Goal: Task Accomplishment & Management: Manage account settings

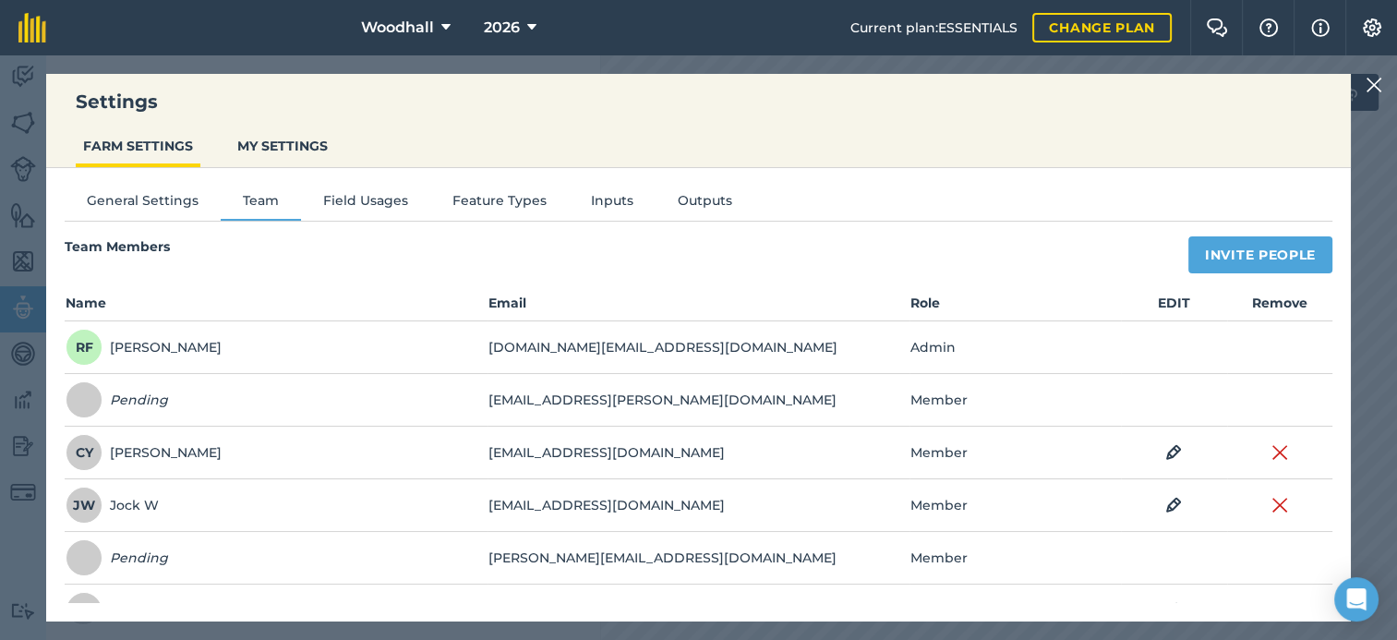
scroll to position [92, 0]
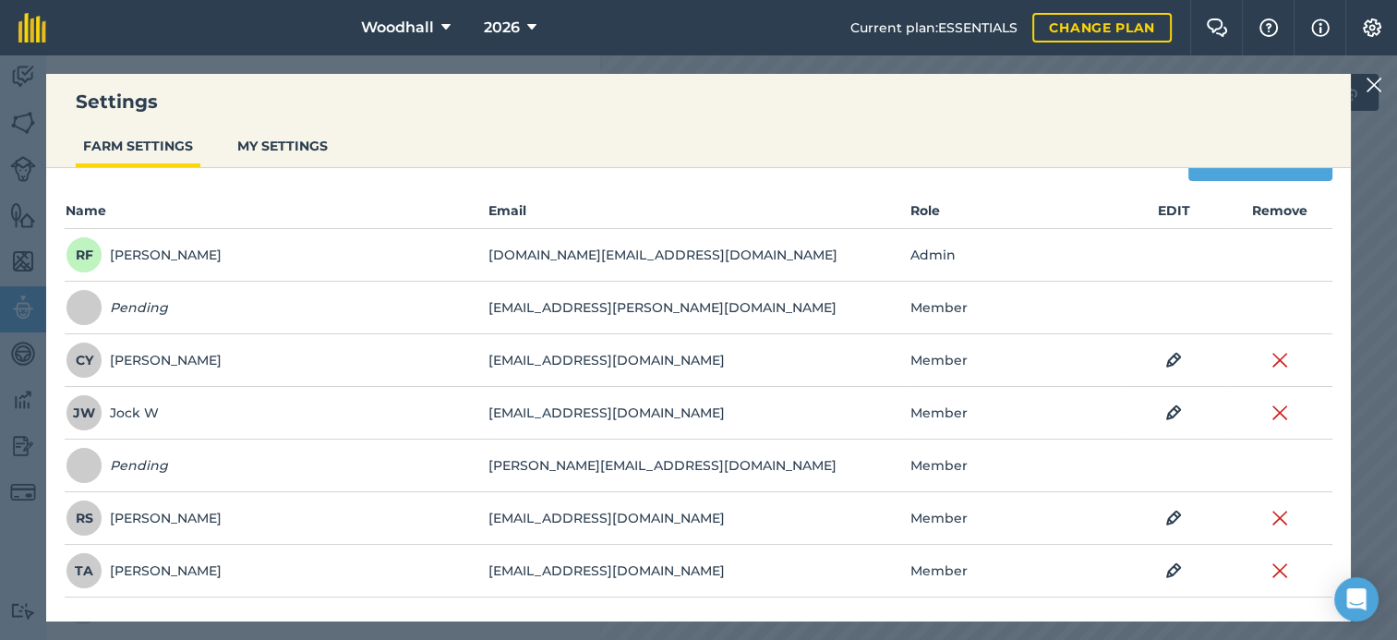
click at [646, 44] on nav "Woodhall 2026" at bounding box center [458, 27] width 786 height 55
click at [1382, 83] on img at bounding box center [1374, 85] width 17 height 22
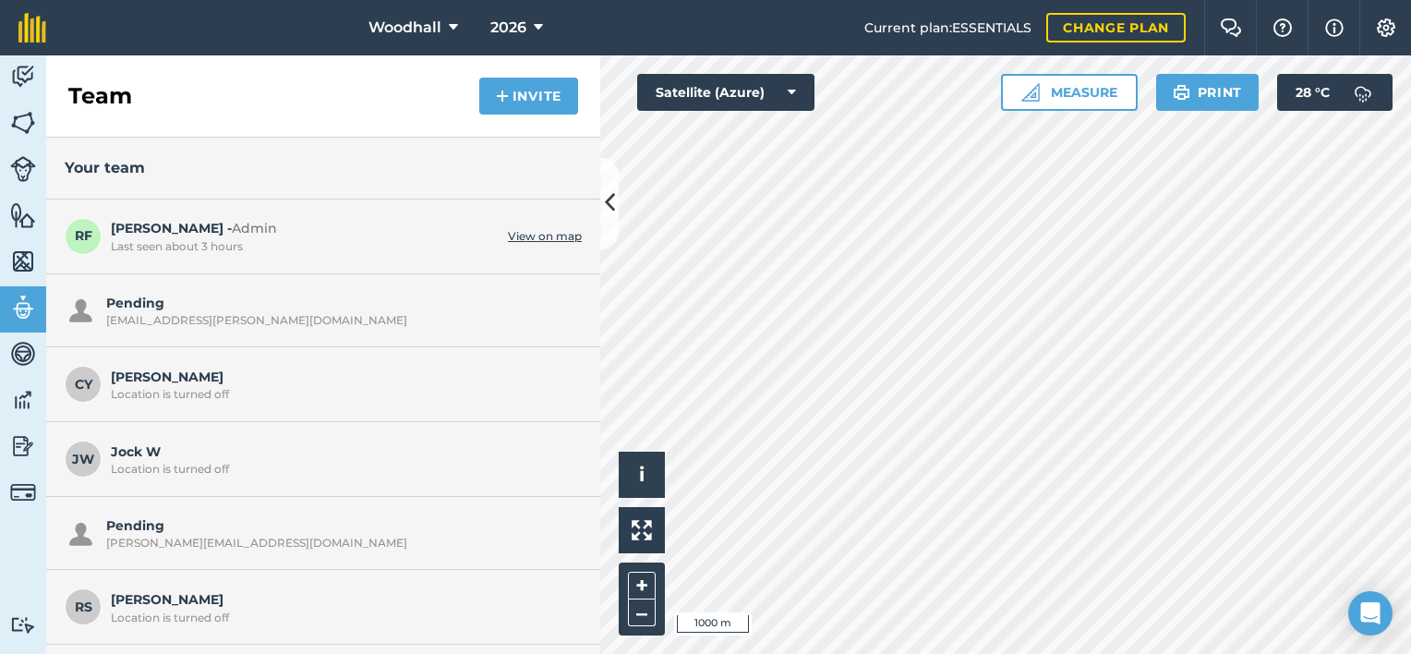
click at [107, 398] on div "CY Charlie Y Location is turned off" at bounding box center [323, 384] width 554 height 75
click at [129, 388] on div "Location is turned off" at bounding box center [342, 394] width 462 height 15
click at [19, 121] on img at bounding box center [23, 123] width 26 height 28
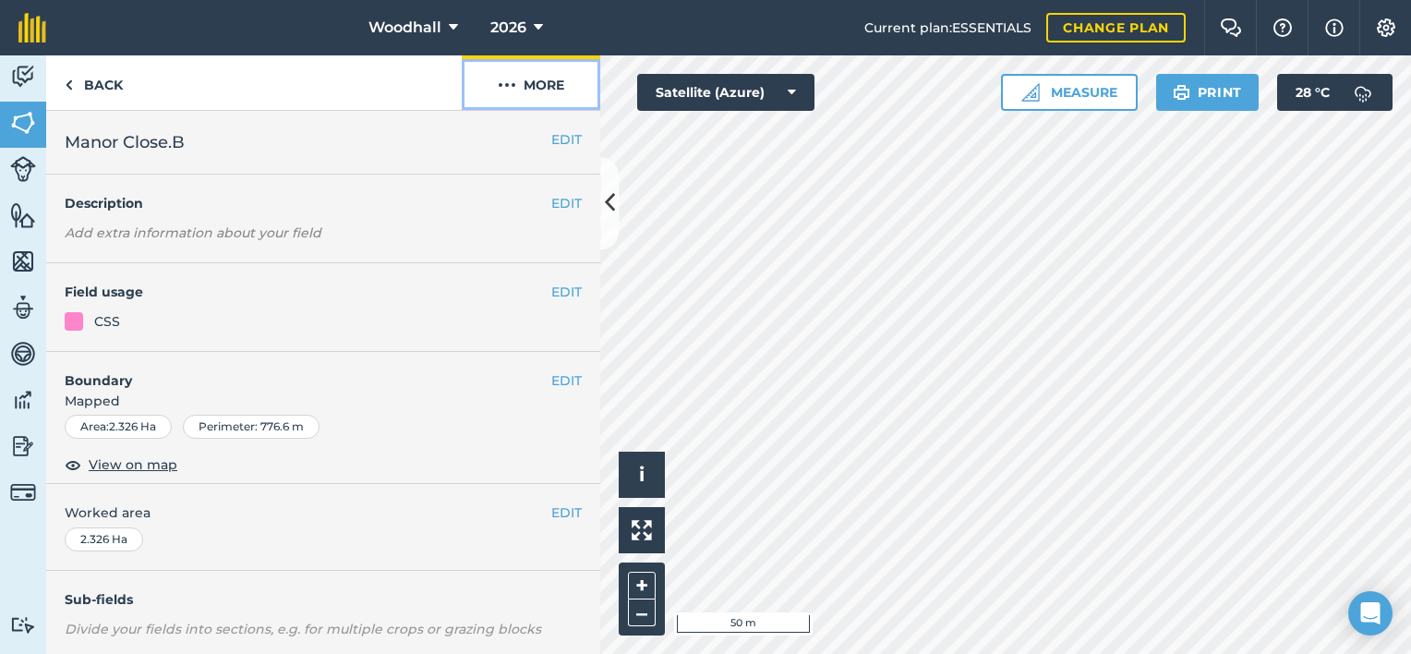
click at [552, 93] on button "More" at bounding box center [531, 82] width 139 height 54
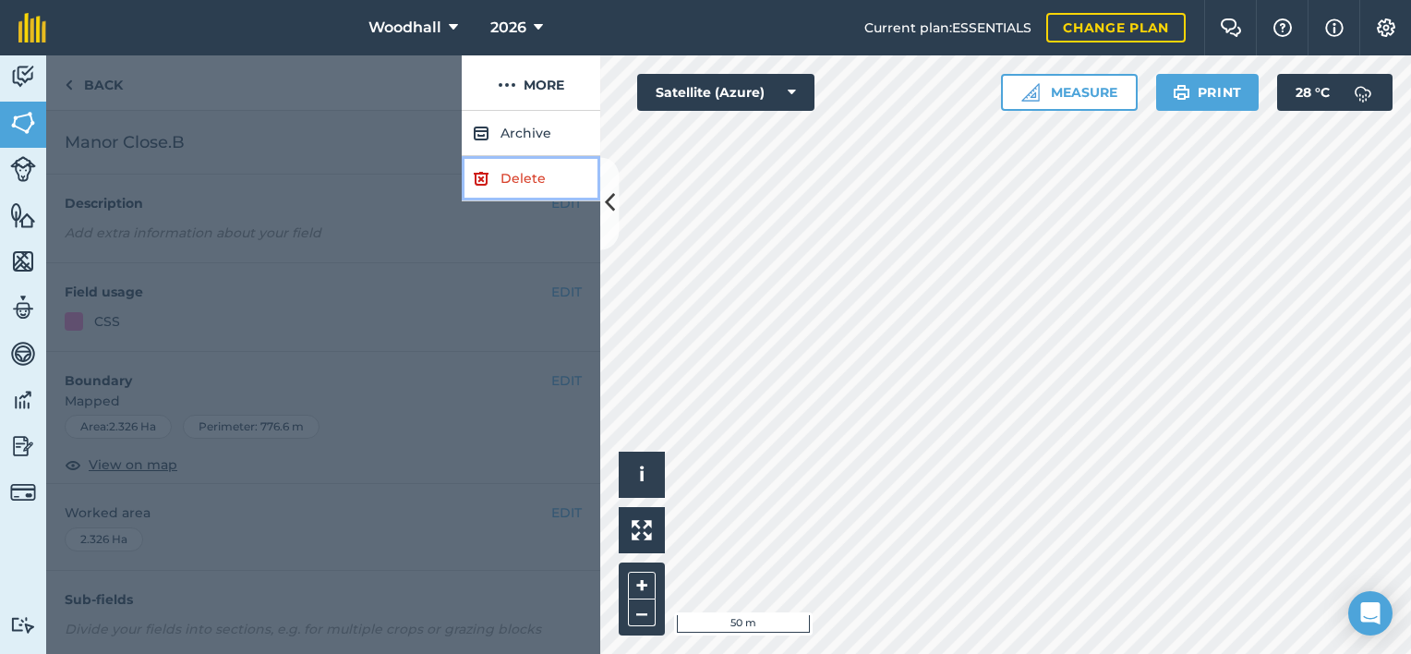
click at [524, 187] on link "Delete" at bounding box center [531, 178] width 139 height 45
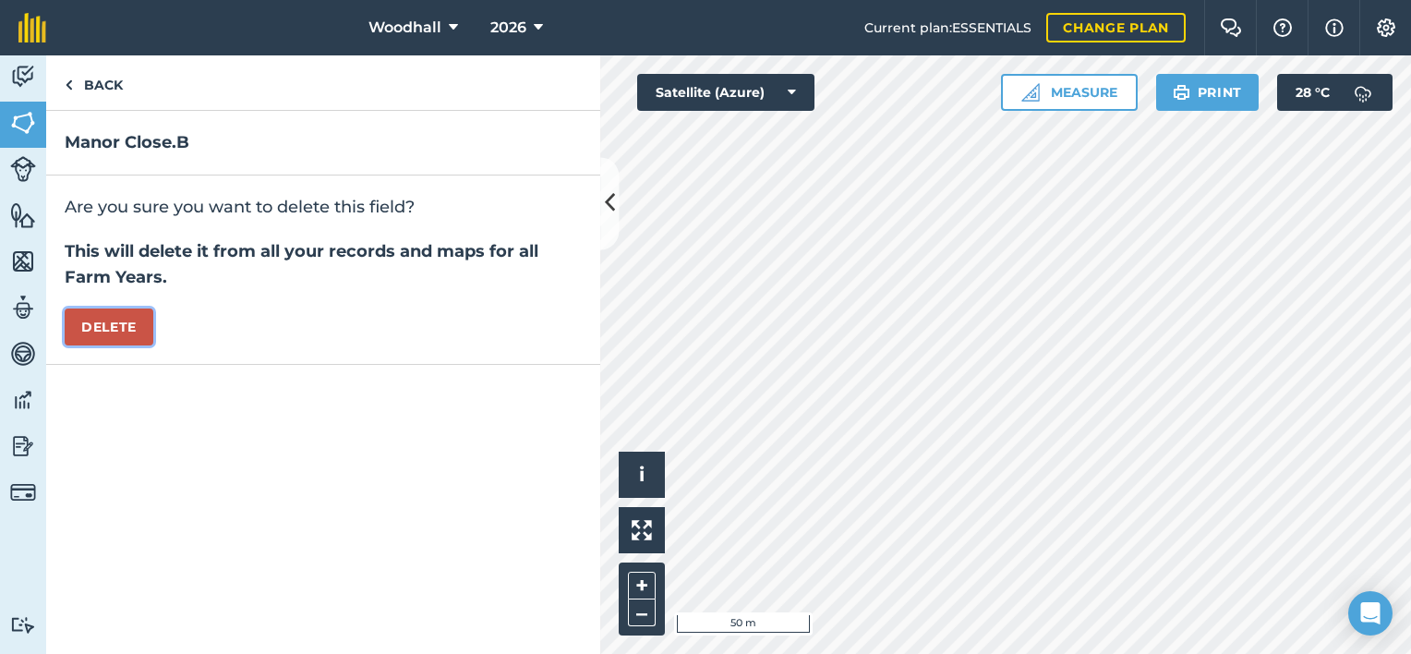
click at [131, 319] on button "Delete" at bounding box center [109, 326] width 89 height 37
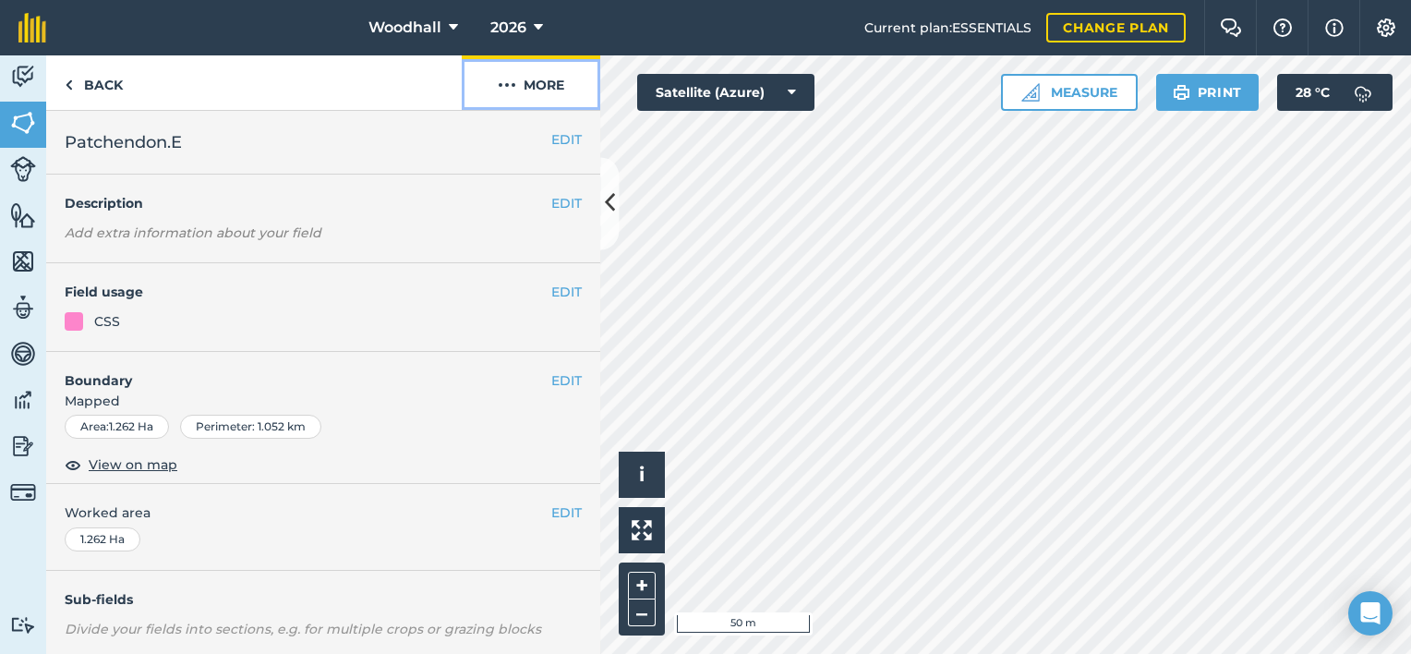
click at [531, 70] on button "More" at bounding box center [531, 82] width 139 height 54
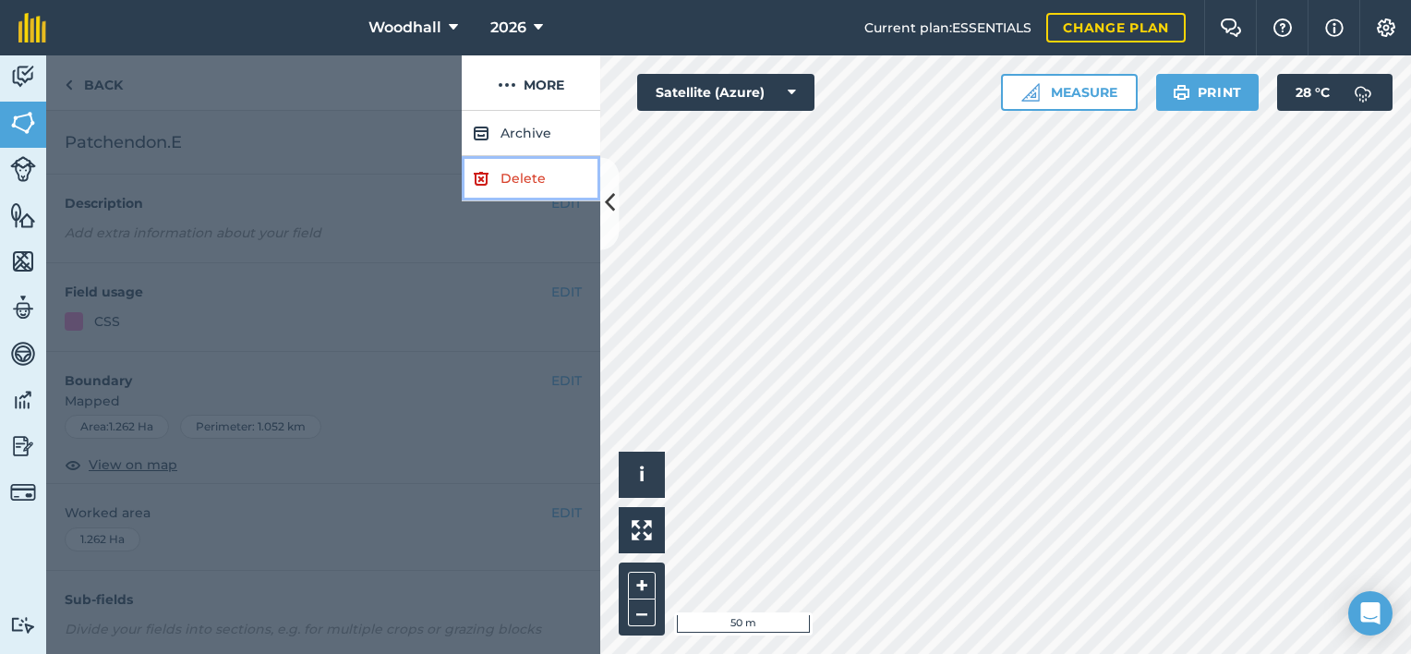
click at [526, 181] on link "Delete" at bounding box center [531, 178] width 139 height 45
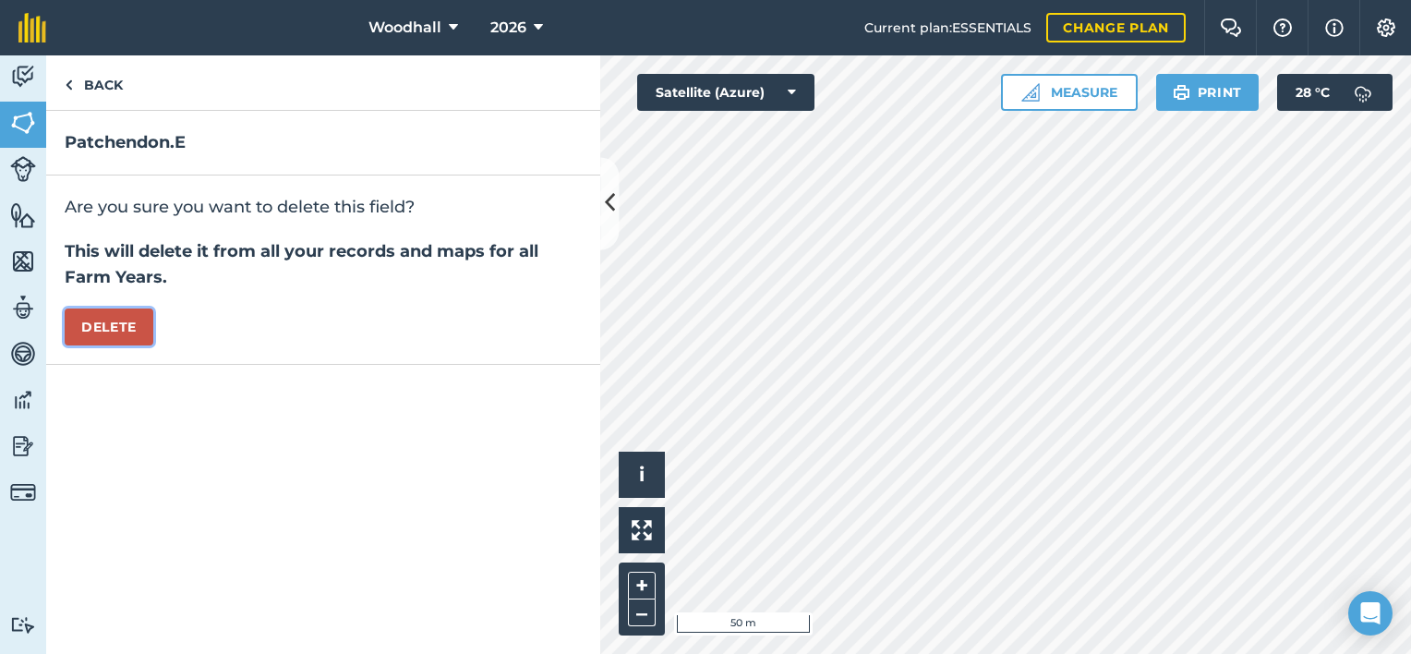
click at [112, 325] on button "Delete" at bounding box center [109, 326] width 89 height 37
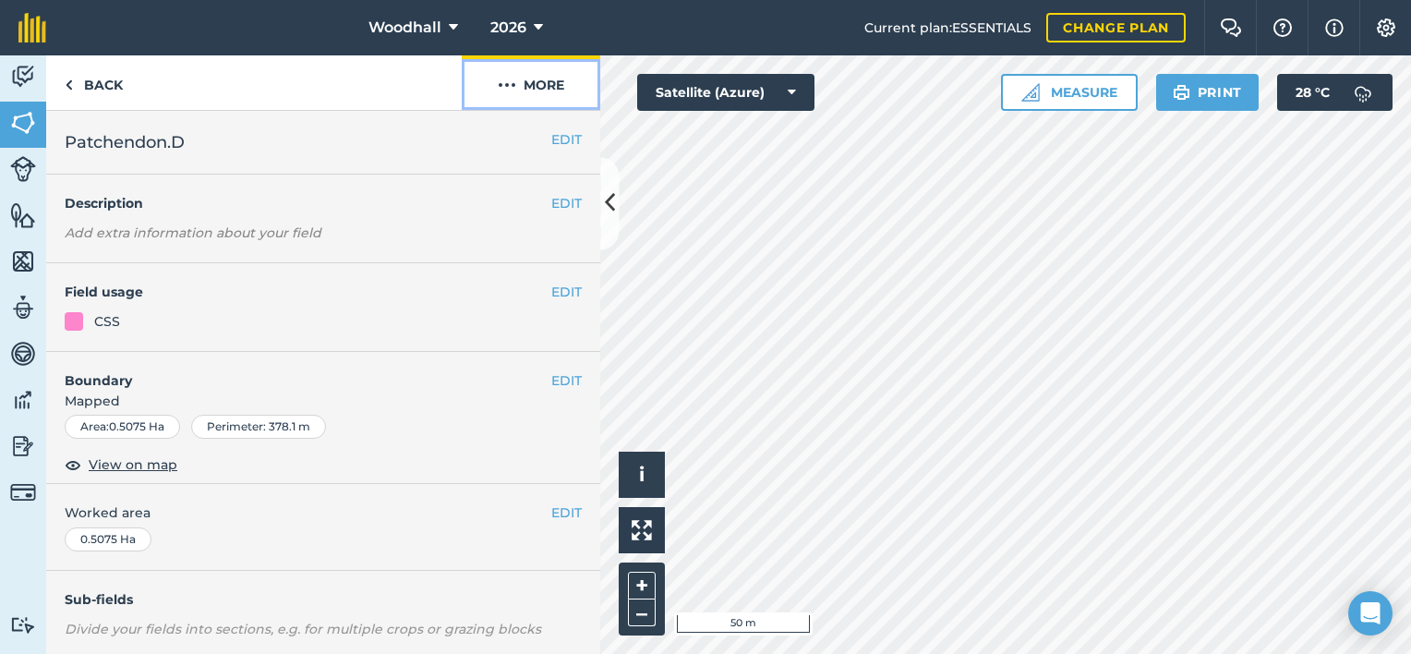
click at [533, 78] on button "More" at bounding box center [531, 82] width 139 height 54
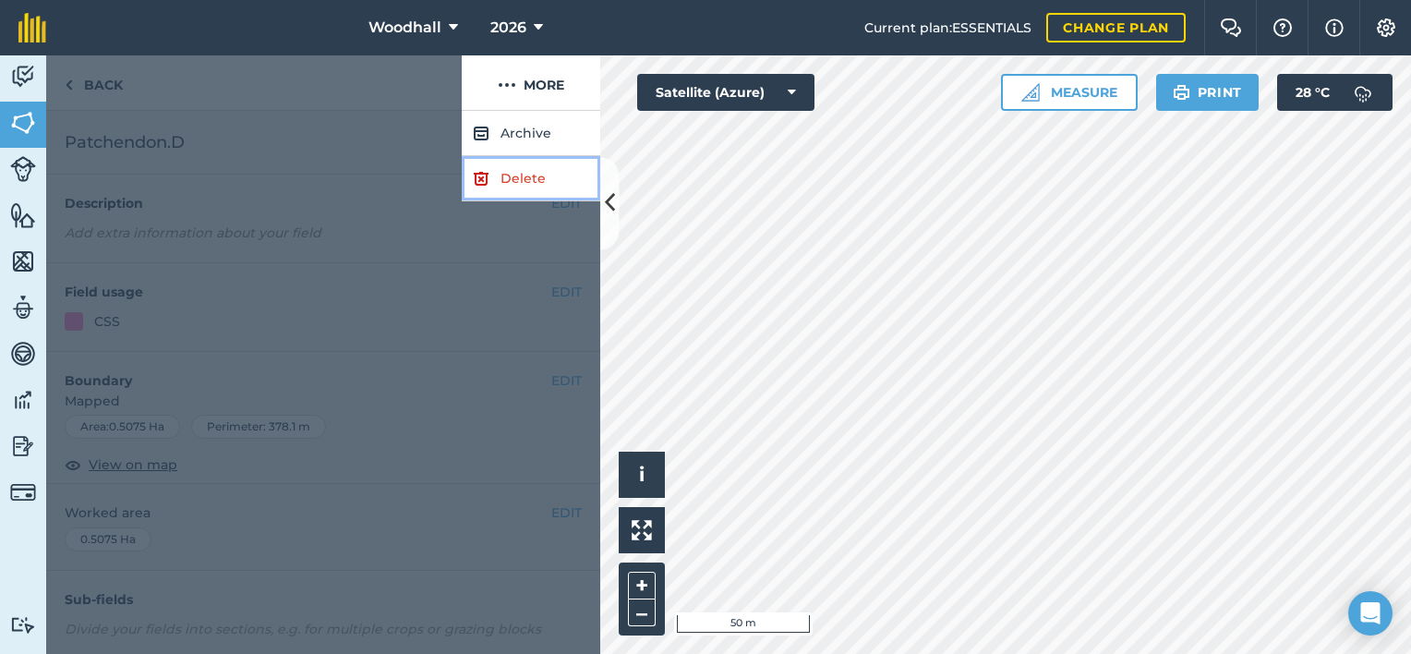
click at [495, 174] on link "Delete" at bounding box center [531, 178] width 139 height 45
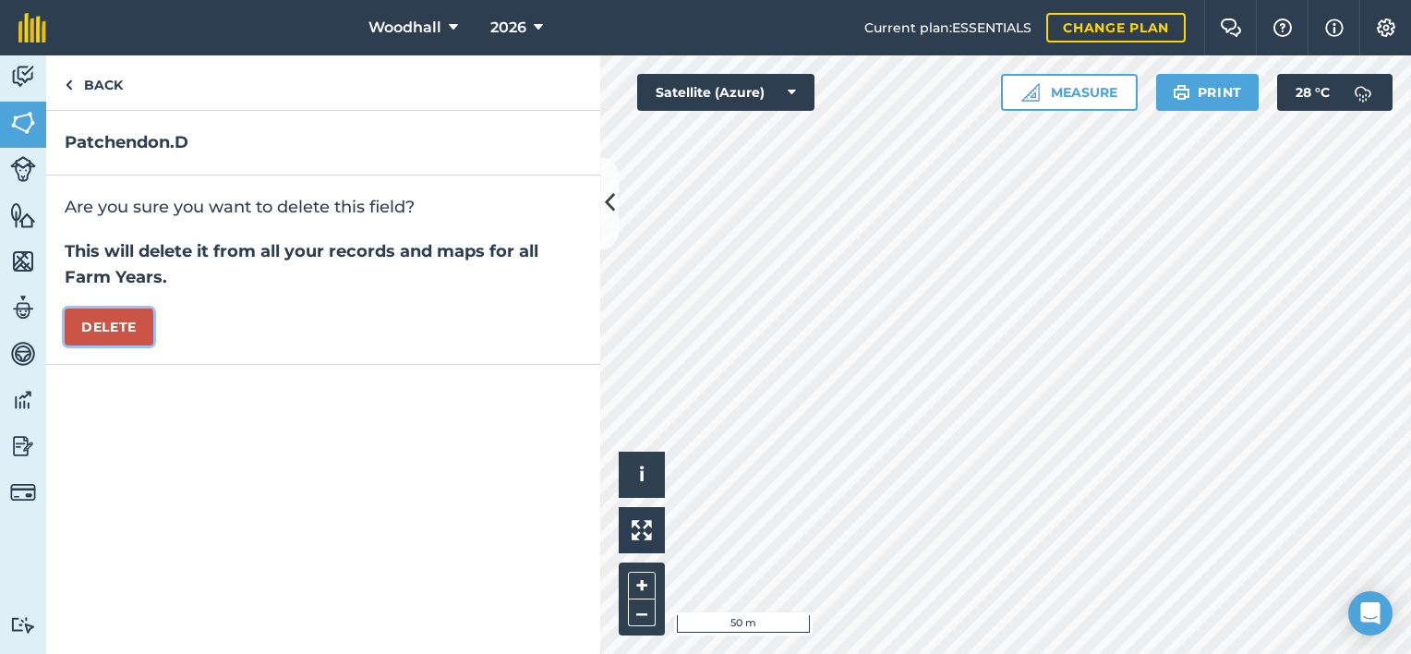
click at [98, 325] on button "Delete" at bounding box center [109, 326] width 89 height 37
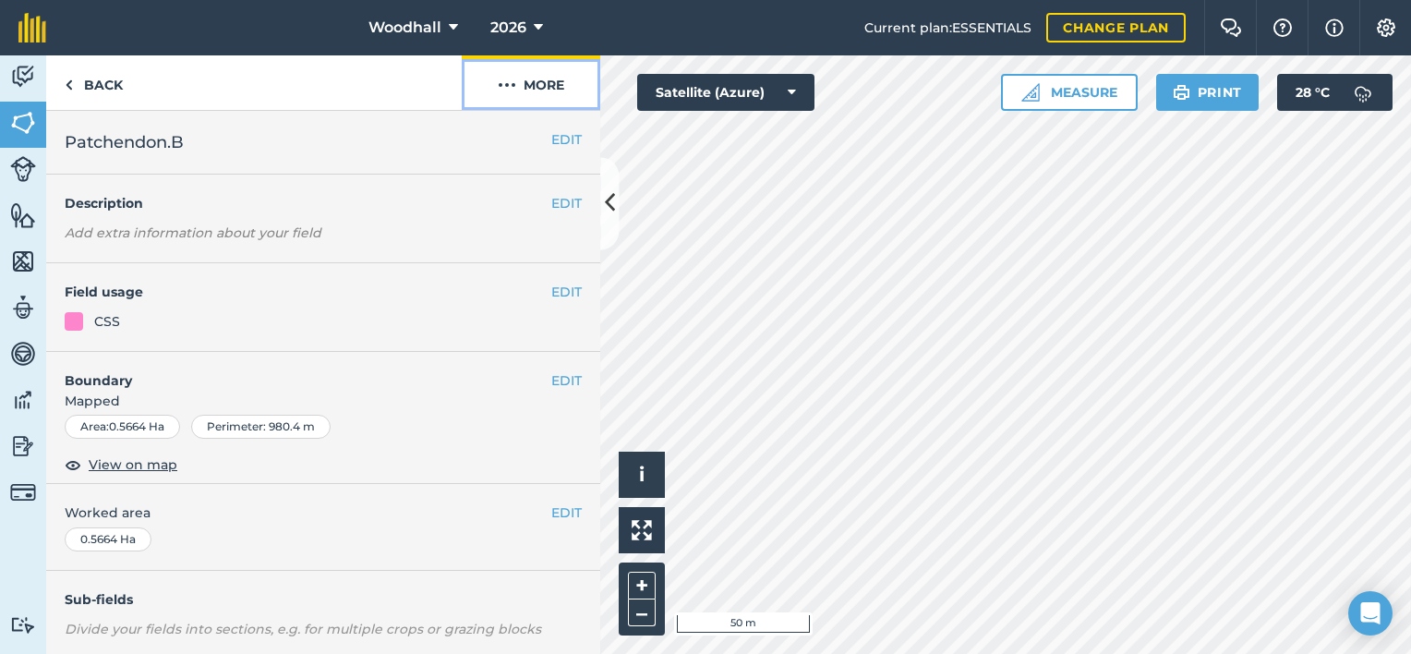
click at [531, 76] on button "More" at bounding box center [531, 82] width 139 height 54
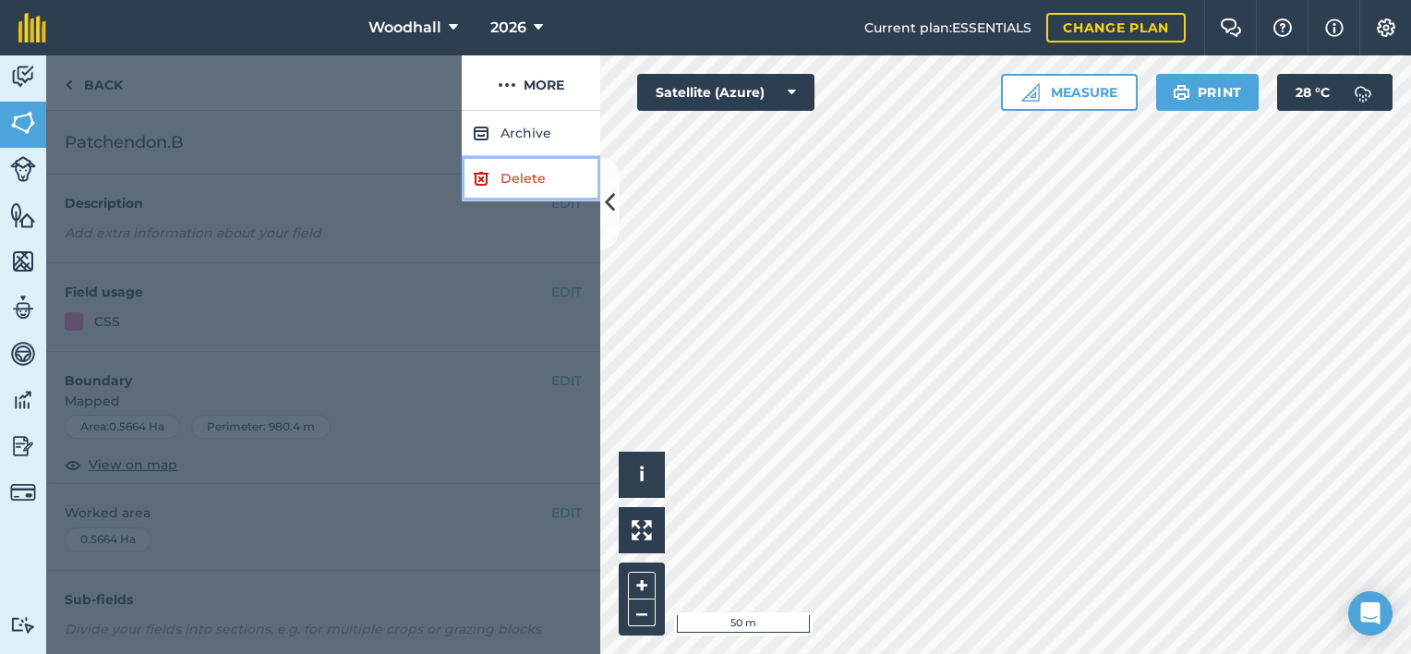
click at [513, 181] on link "Delete" at bounding box center [531, 178] width 139 height 45
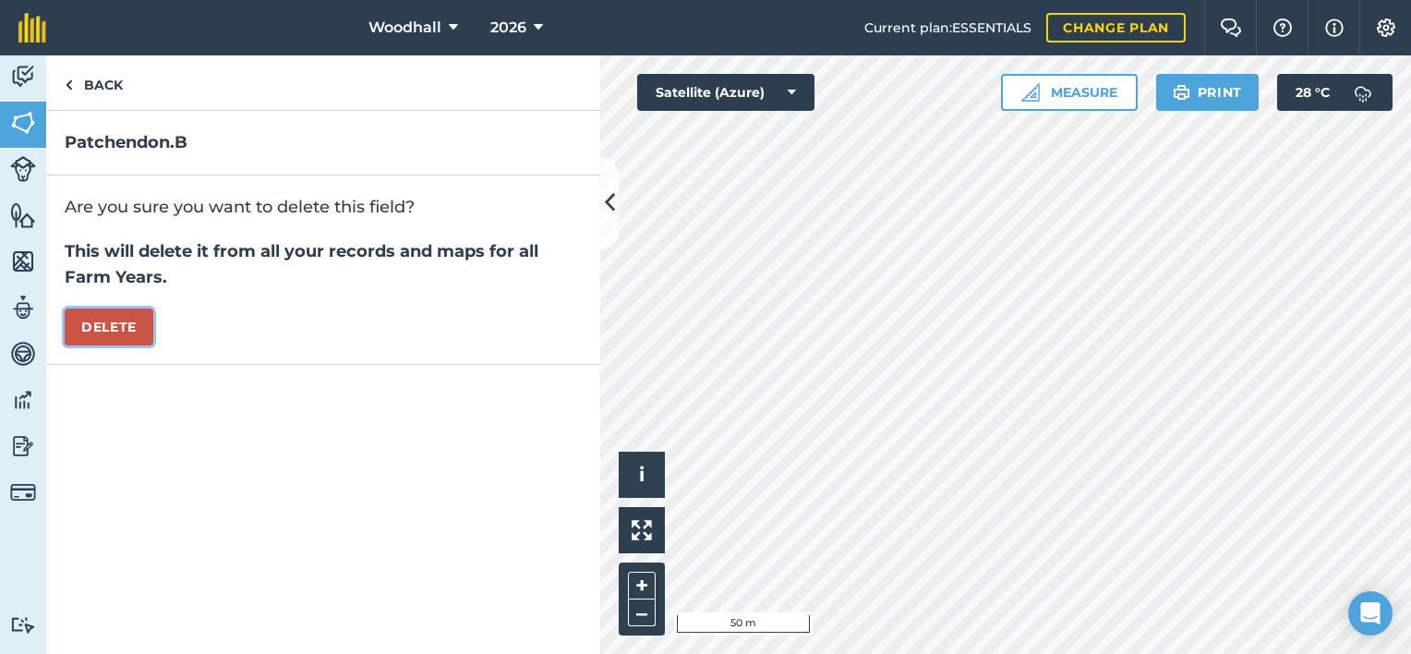
click at [114, 316] on button "Delete" at bounding box center [109, 326] width 89 height 37
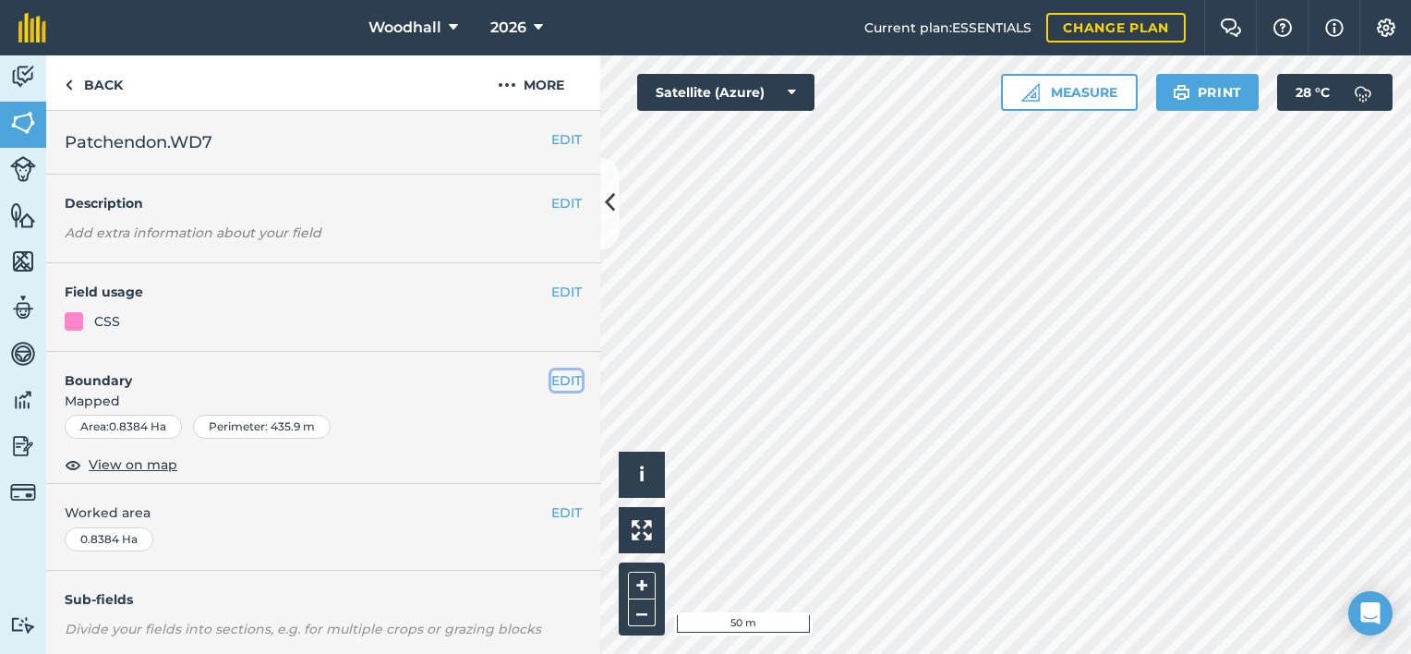
click at [551, 374] on button "EDIT" at bounding box center [566, 380] width 30 height 20
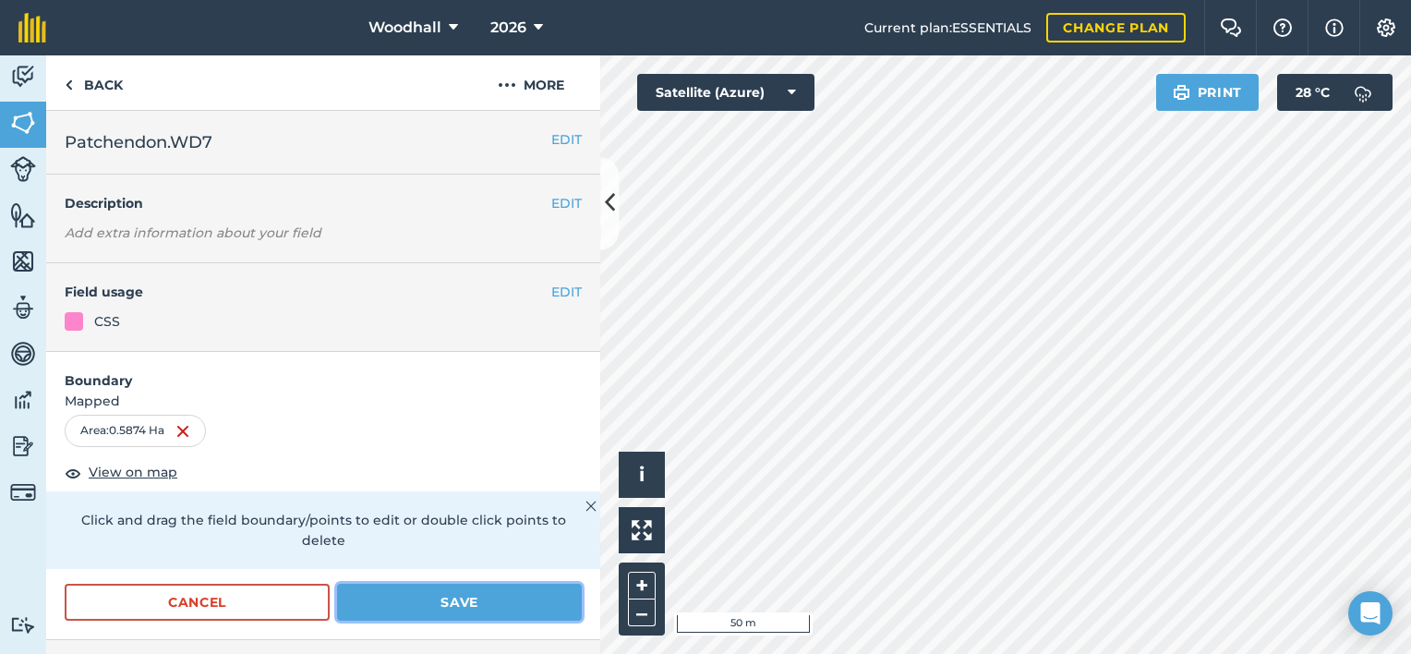
click at [400, 596] on button "Save" at bounding box center [459, 602] width 245 height 37
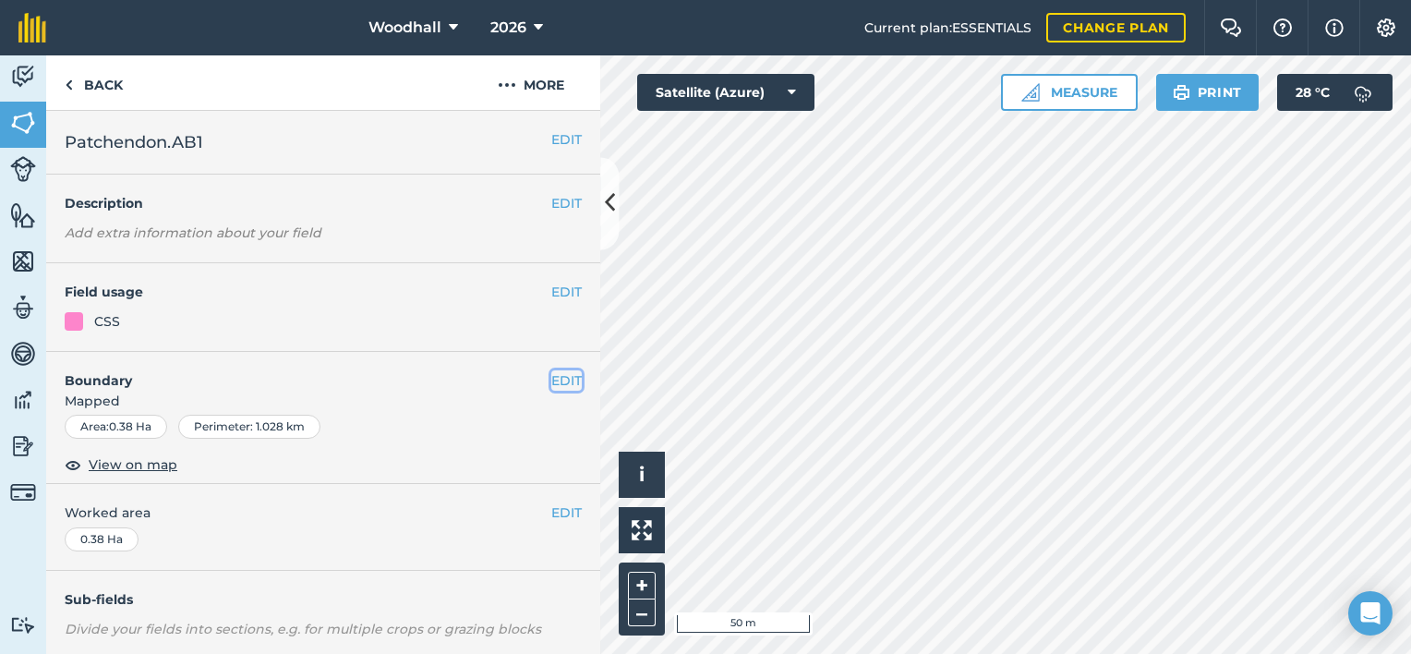
click at [554, 371] on button "EDIT" at bounding box center [566, 380] width 30 height 20
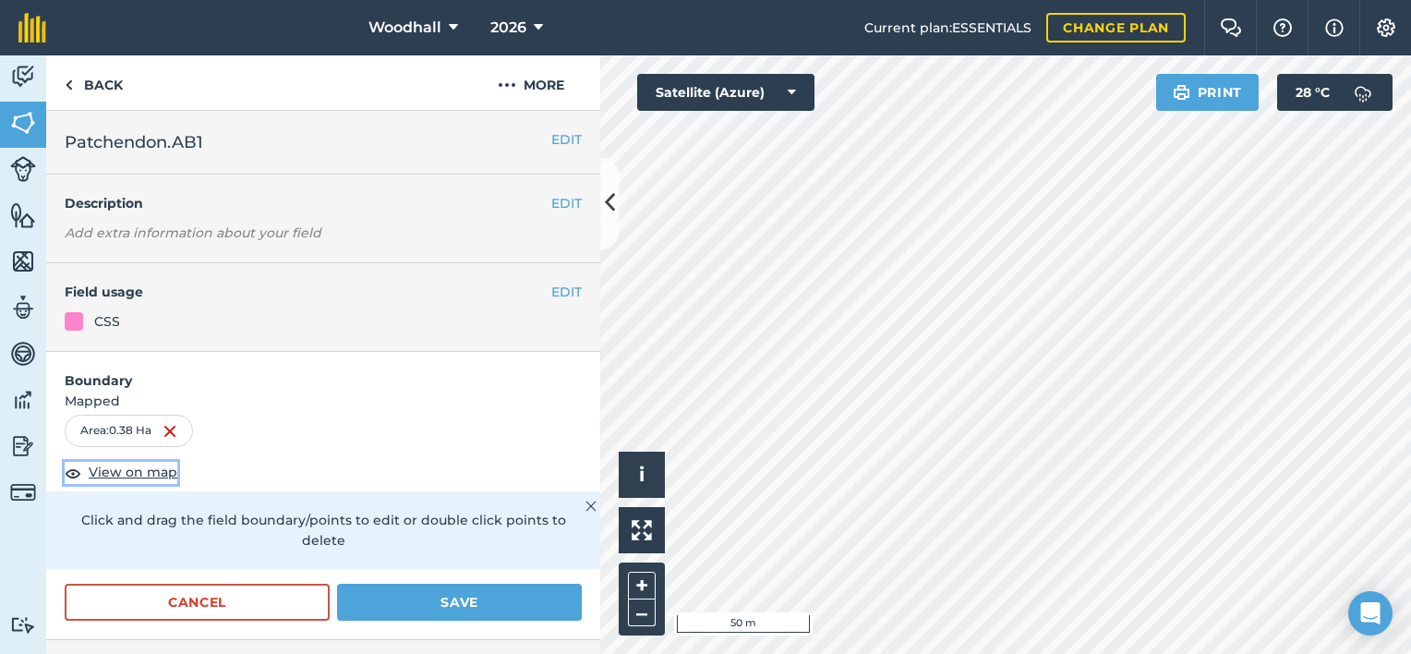
click at [146, 470] on span "View on map" at bounding box center [133, 472] width 89 height 20
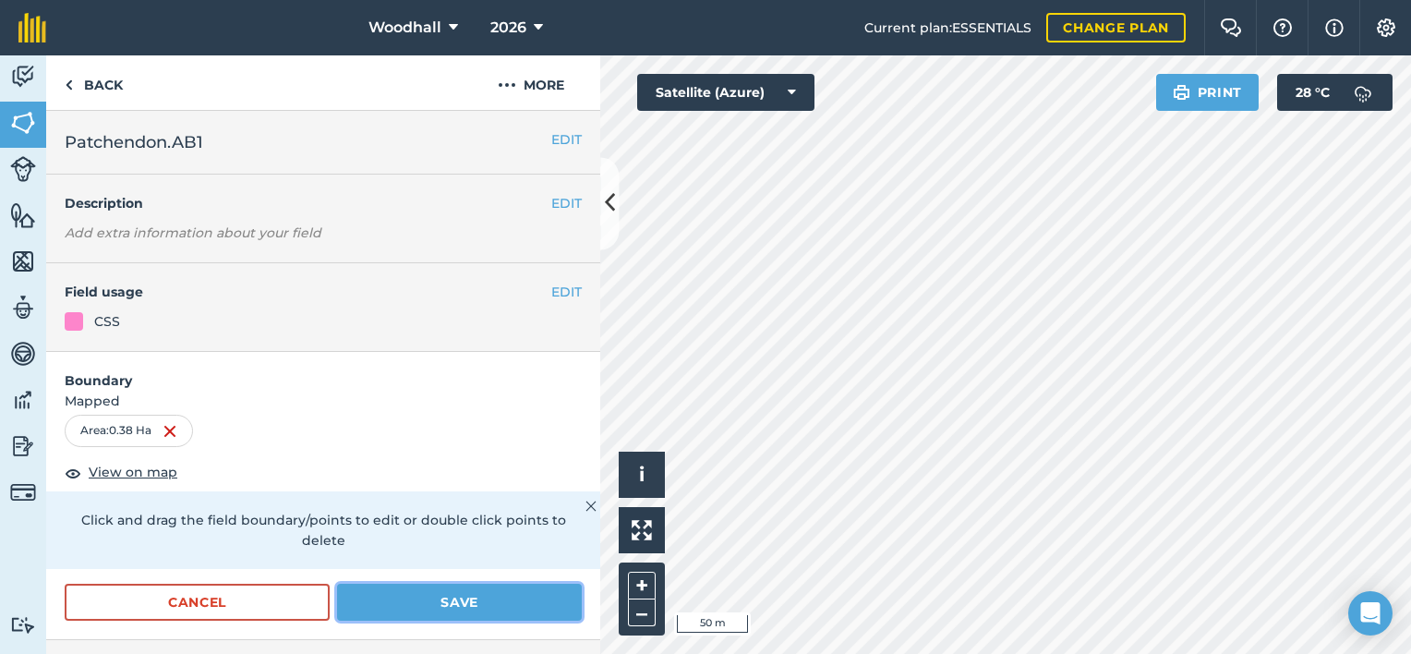
click at [523, 600] on button "Save" at bounding box center [459, 602] width 245 height 37
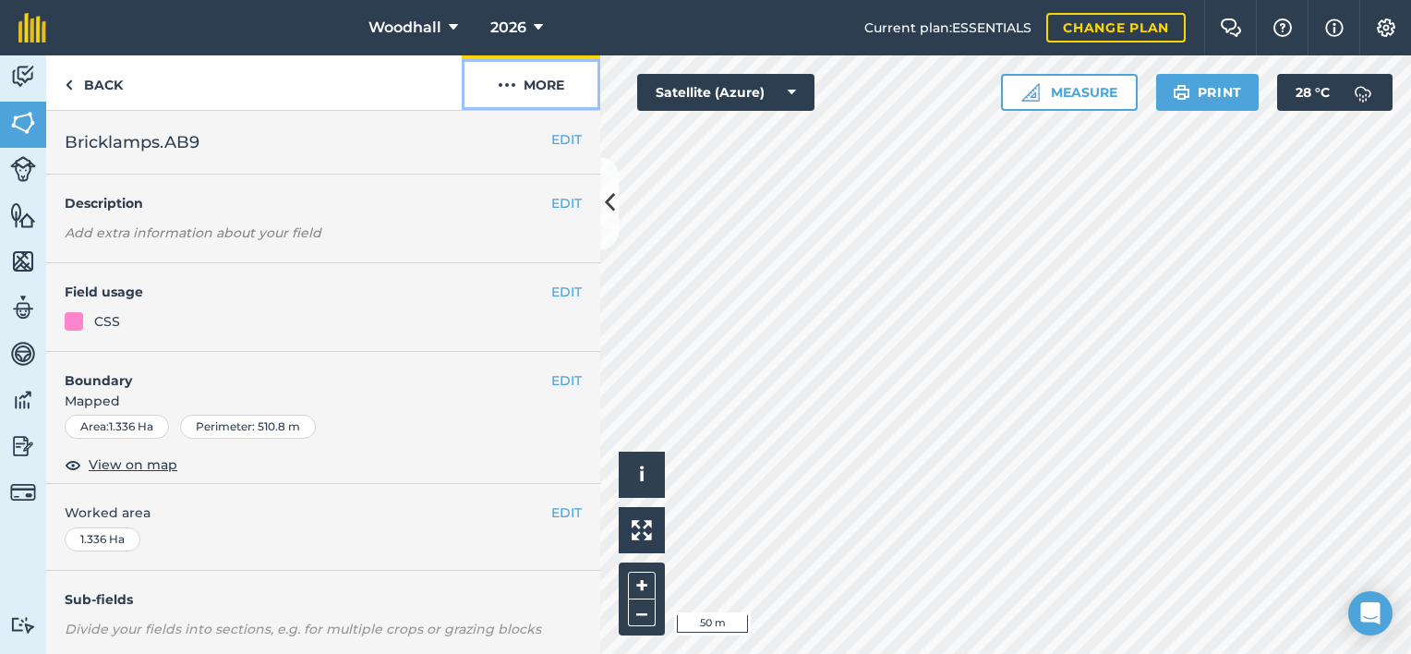
click at [536, 85] on button "More" at bounding box center [531, 82] width 139 height 54
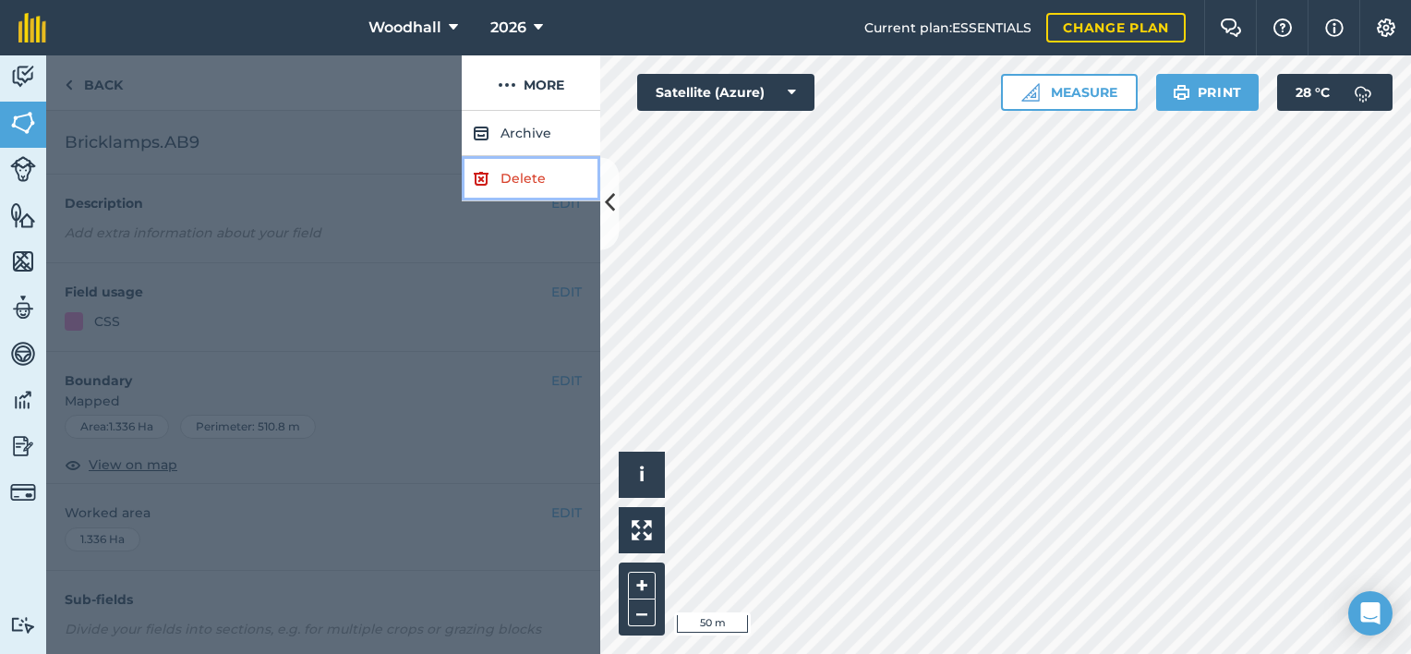
click at [519, 178] on link "Delete" at bounding box center [531, 178] width 139 height 45
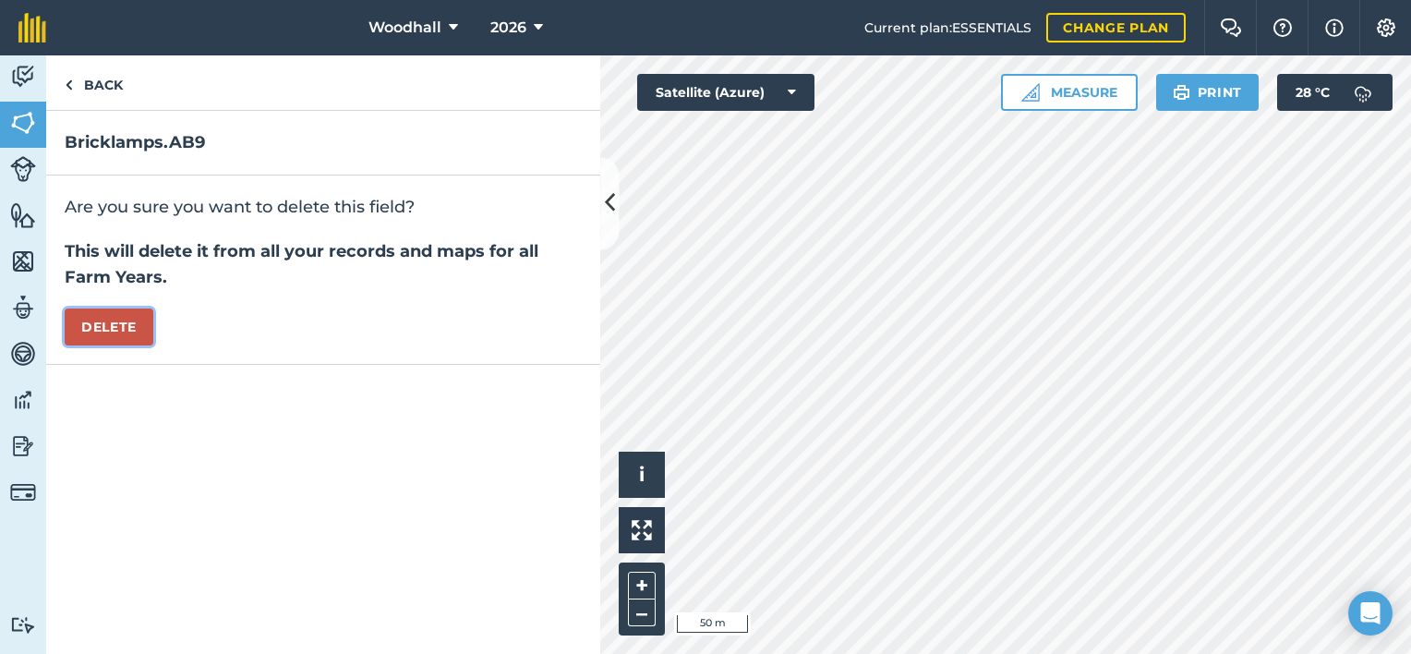
click at [122, 318] on button "Delete" at bounding box center [109, 326] width 89 height 37
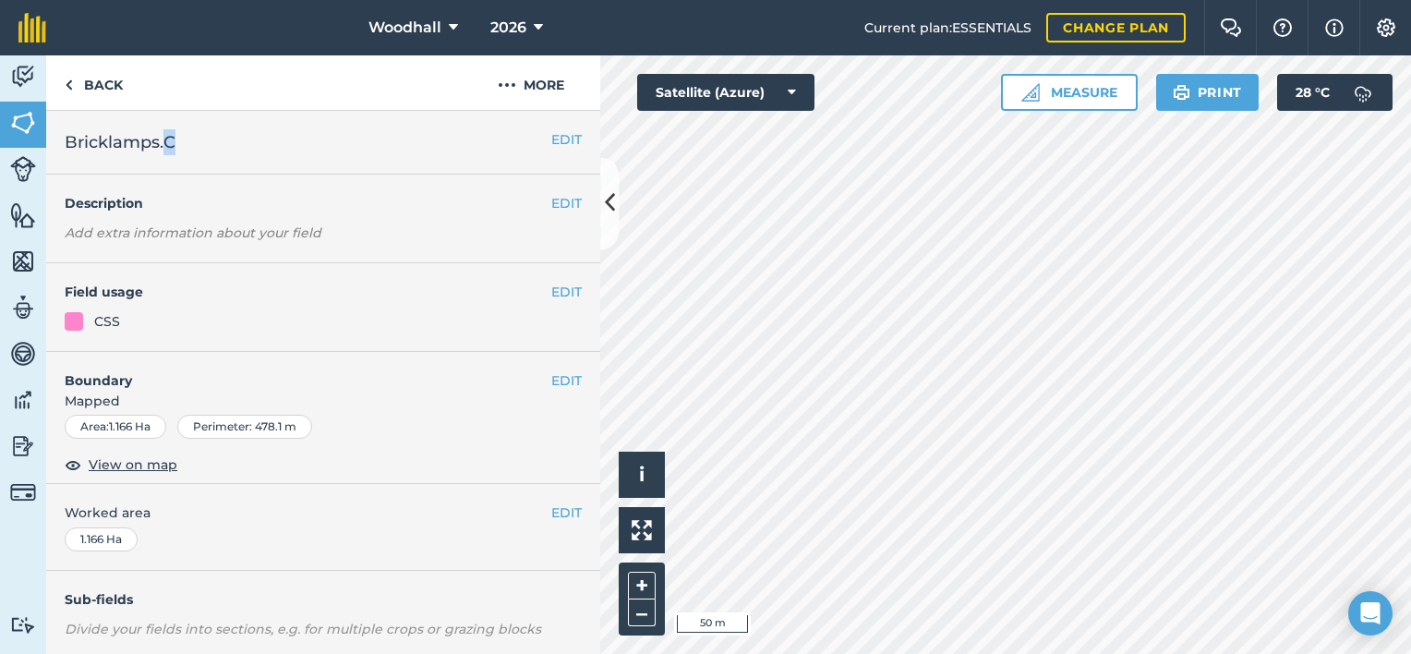
drag, startPoint x: 164, startPoint y: 142, endPoint x: 254, endPoint y: 145, distance: 89.6
click at [254, 145] on h2 "Bricklamps.C" at bounding box center [308, 142] width 487 height 26
click at [561, 140] on button "EDIT" at bounding box center [566, 139] width 30 height 20
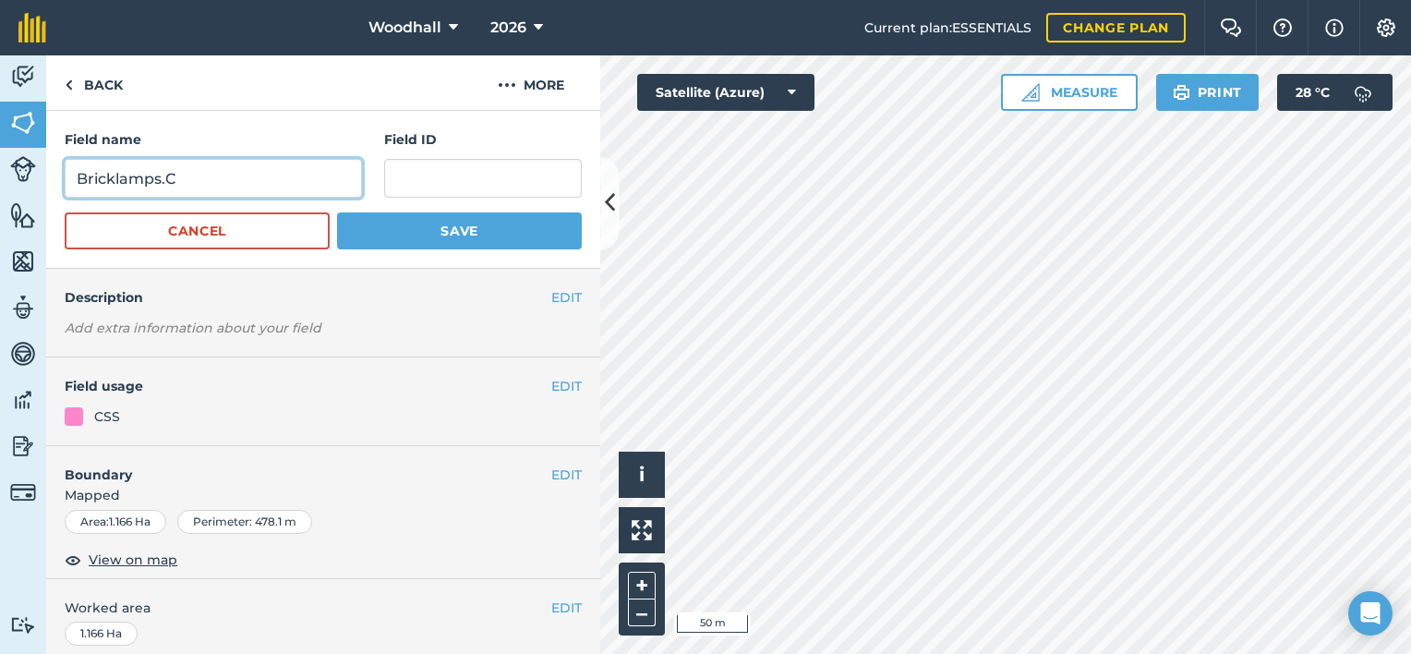
drag, startPoint x: 163, startPoint y: 177, endPoint x: 262, endPoint y: 179, distance: 98.8
click at [258, 180] on input "Bricklamps.C" at bounding box center [213, 178] width 297 height 39
type input "Bricklamps.AB9"
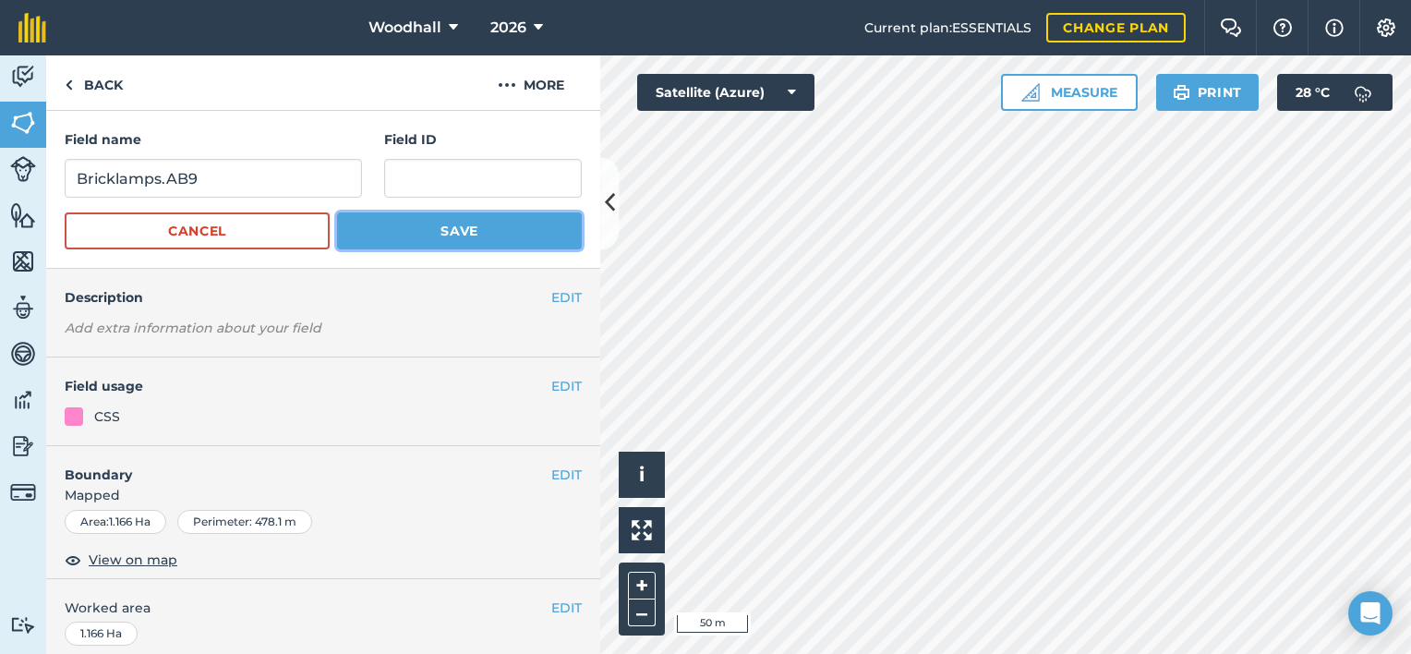
click at [446, 234] on button "Save" at bounding box center [459, 230] width 245 height 37
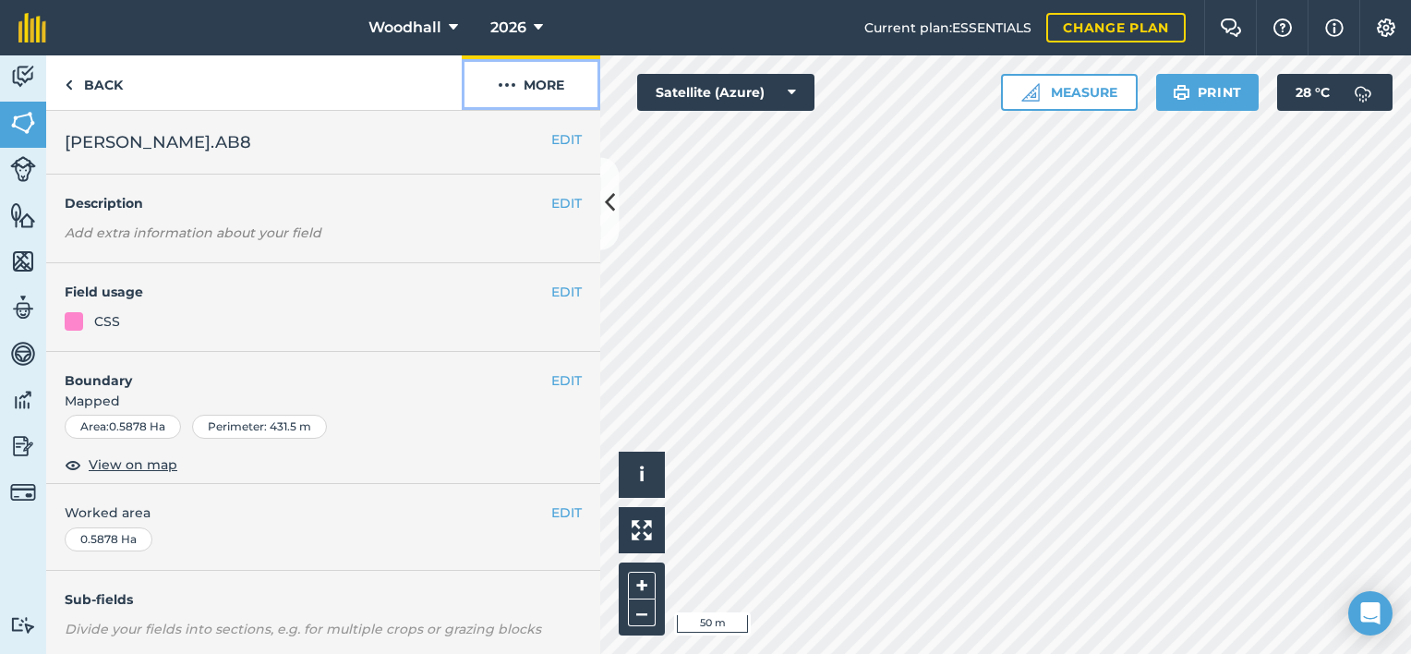
click at [536, 90] on button "More" at bounding box center [531, 82] width 139 height 54
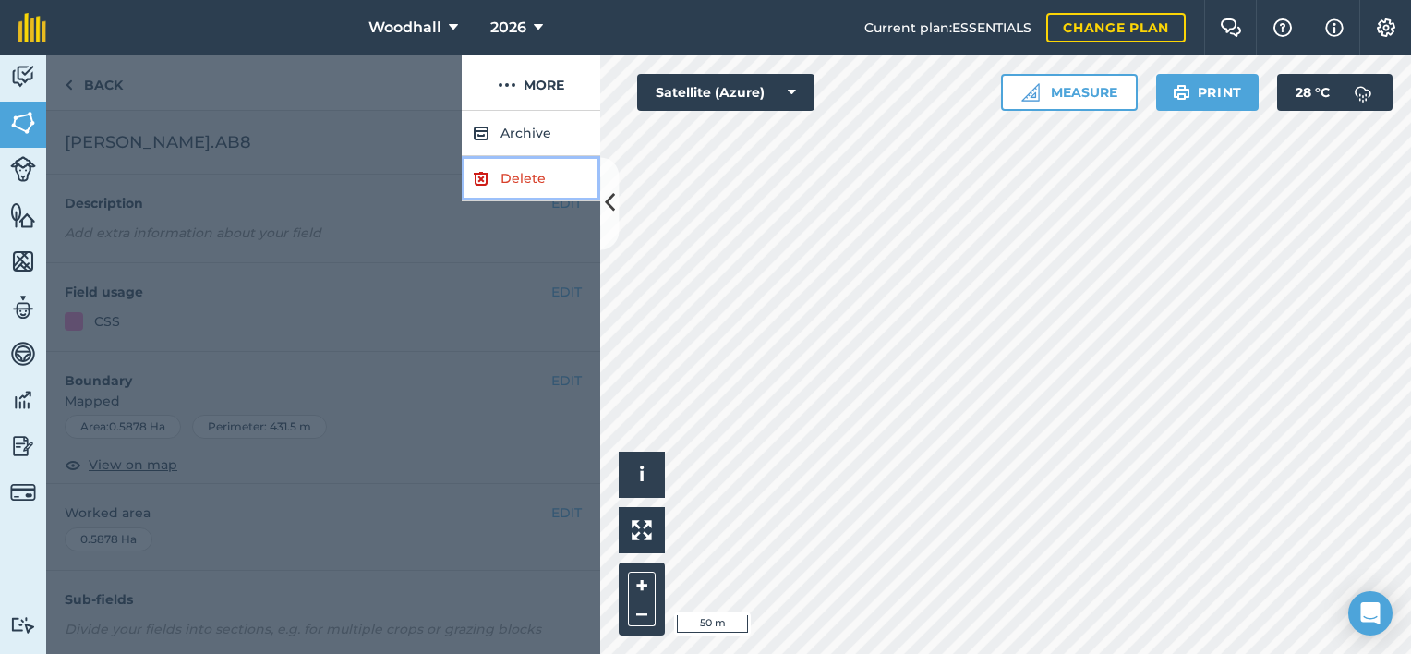
click at [532, 176] on link "Delete" at bounding box center [531, 178] width 139 height 45
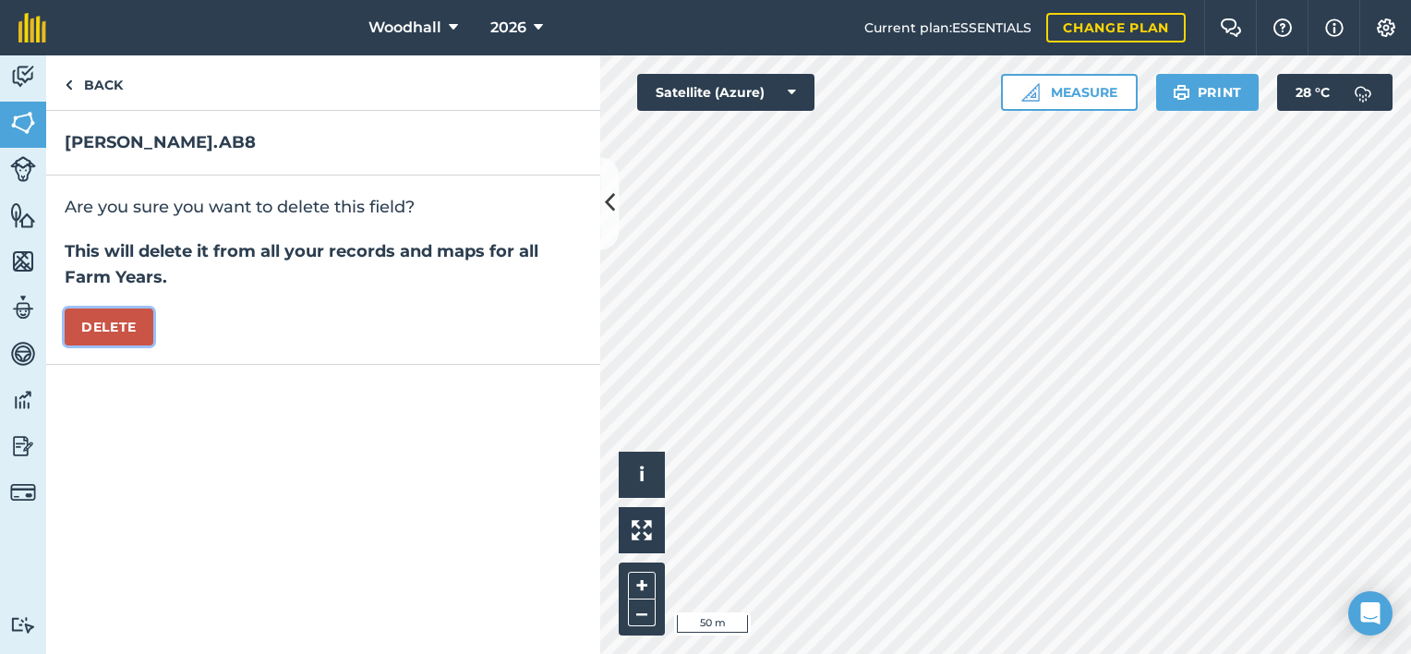
click at [126, 322] on button "Delete" at bounding box center [109, 326] width 89 height 37
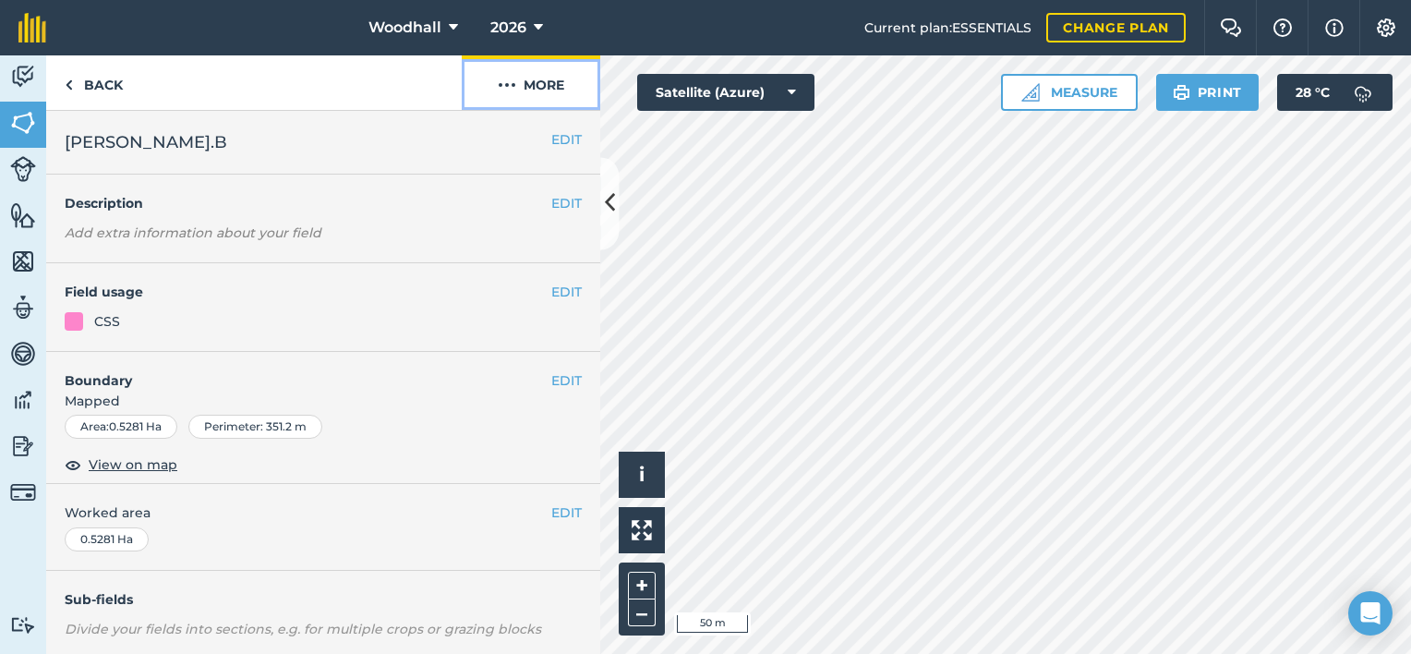
click at [536, 82] on button "More" at bounding box center [531, 82] width 139 height 54
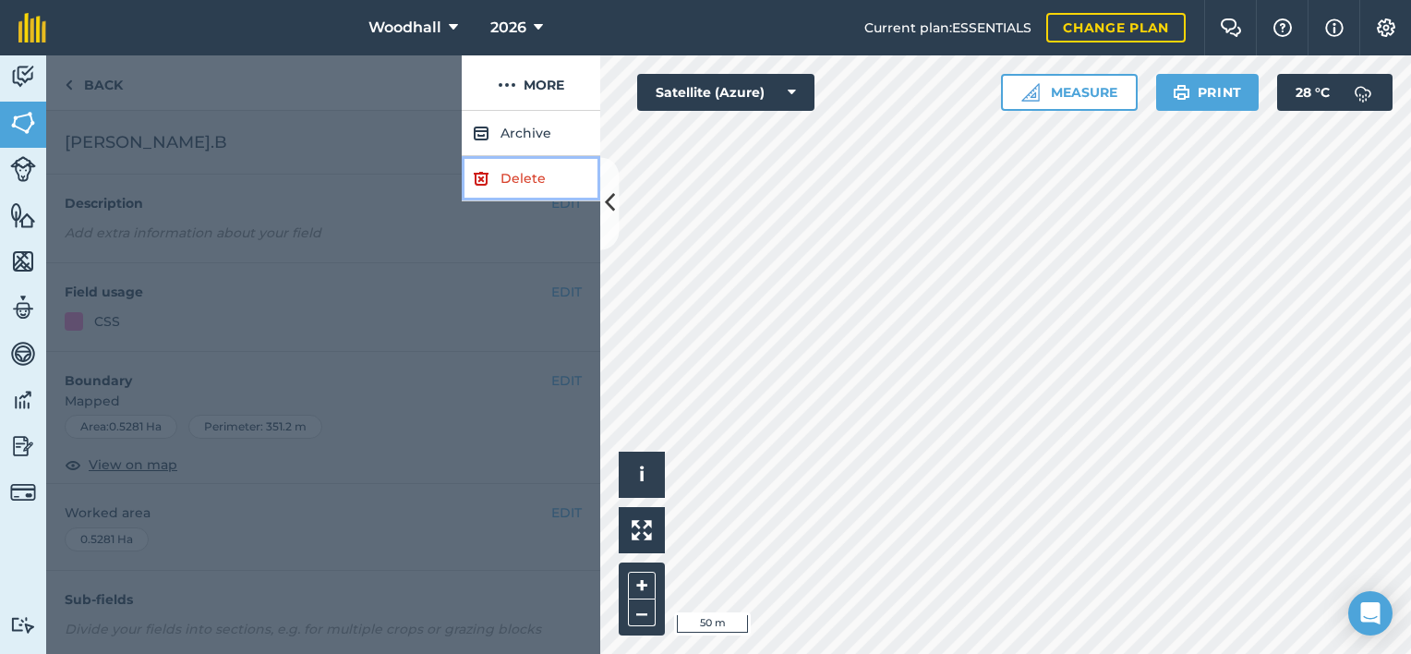
click at [519, 175] on link "Delete" at bounding box center [531, 178] width 139 height 45
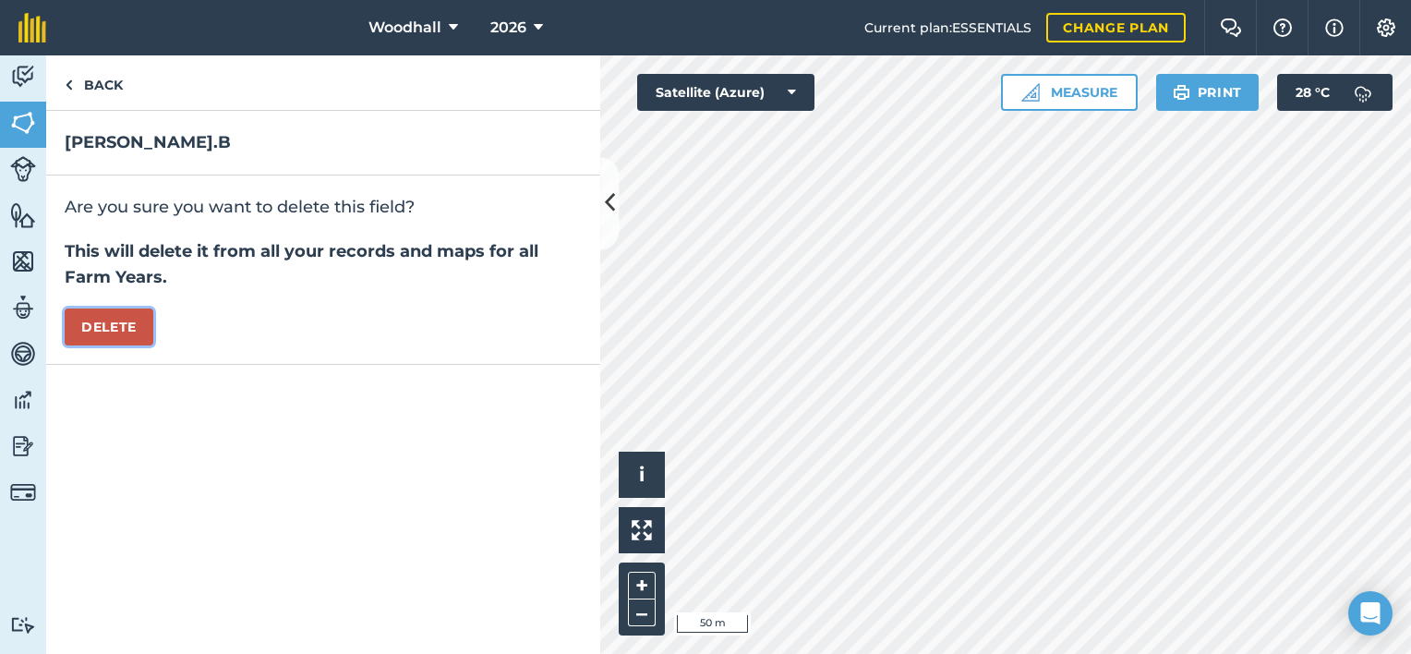
click at [128, 318] on button "Delete" at bounding box center [109, 326] width 89 height 37
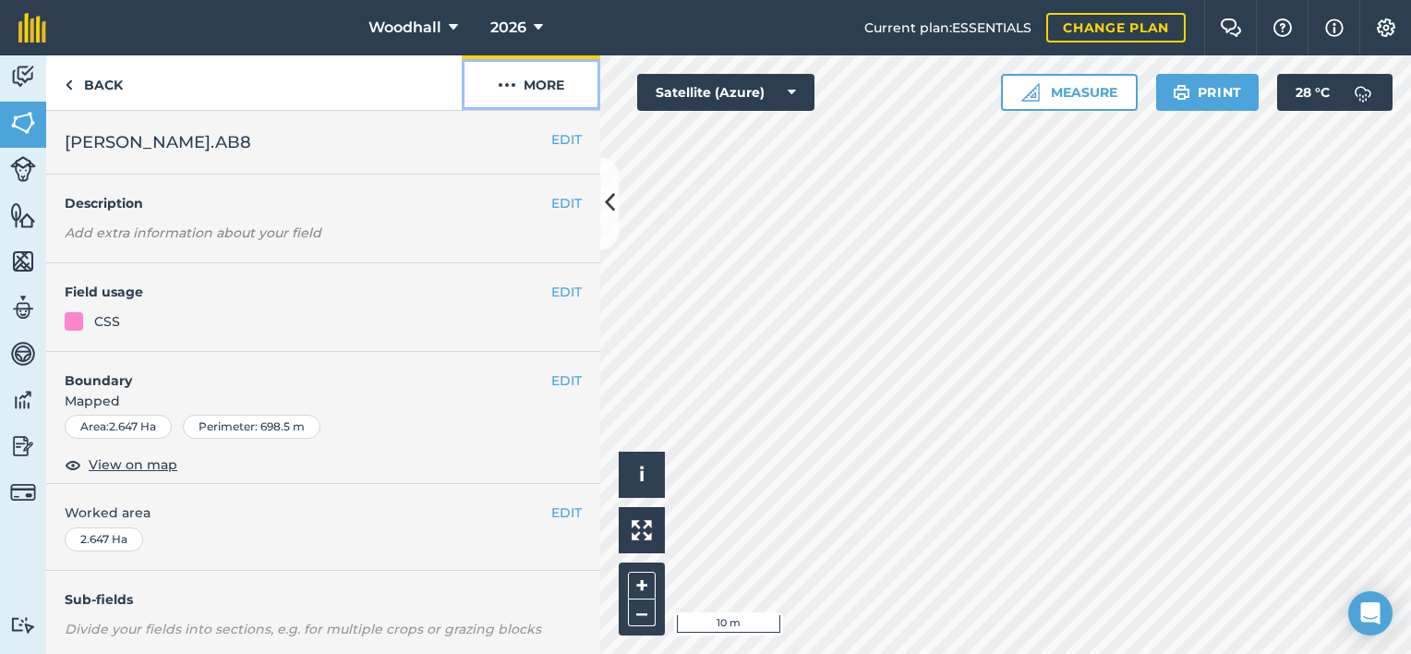
click at [530, 92] on button "More" at bounding box center [531, 82] width 139 height 54
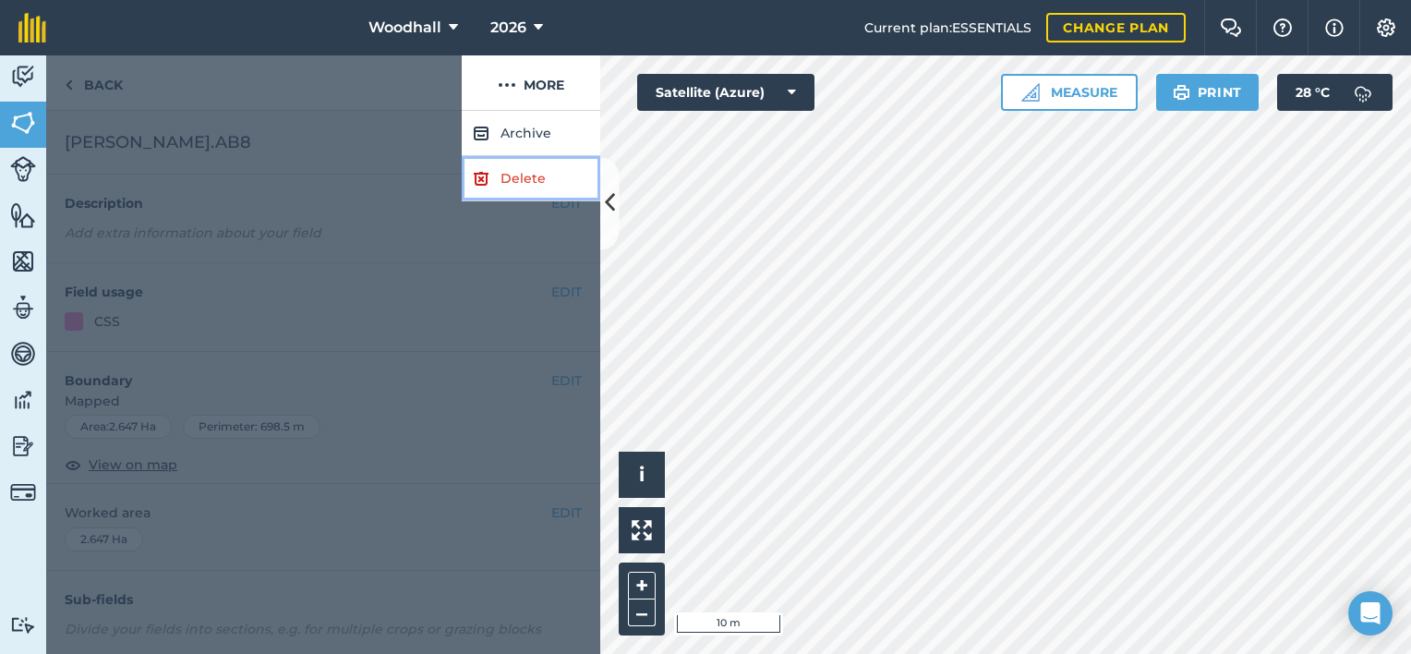
click at [534, 177] on link "Delete" at bounding box center [531, 178] width 139 height 45
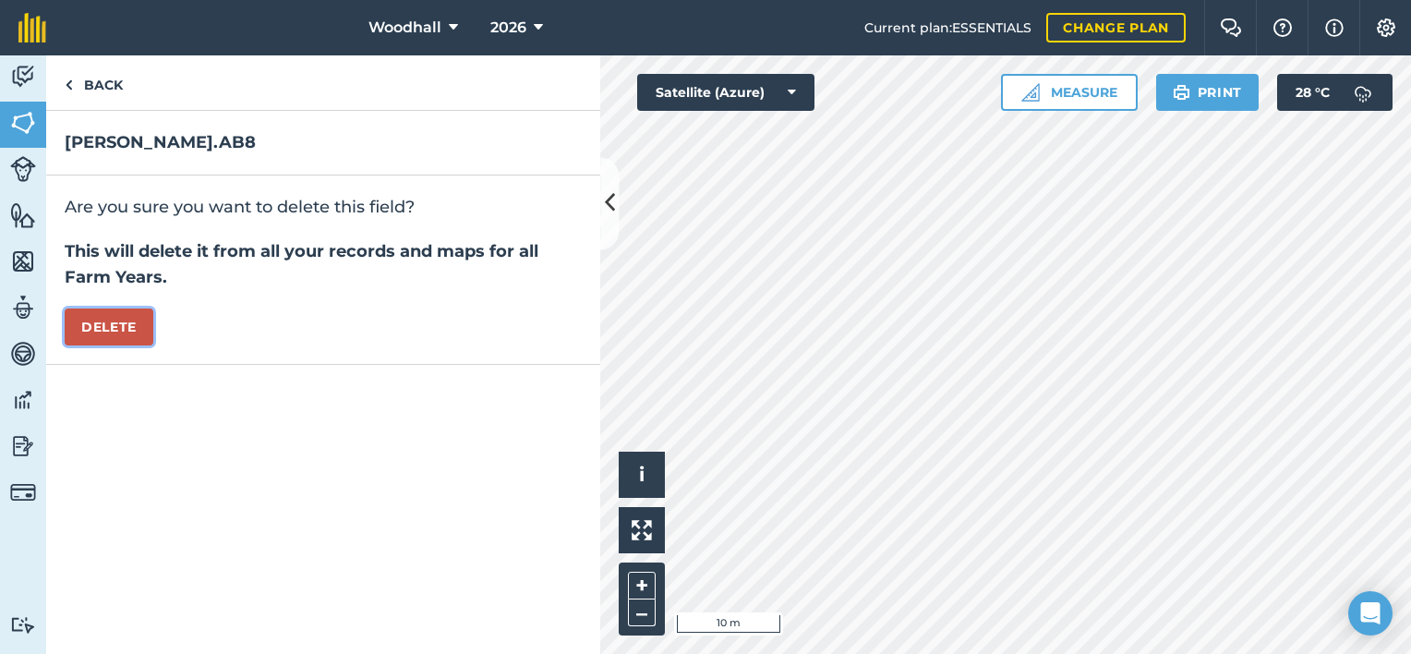
click at [133, 327] on button "Delete" at bounding box center [109, 326] width 89 height 37
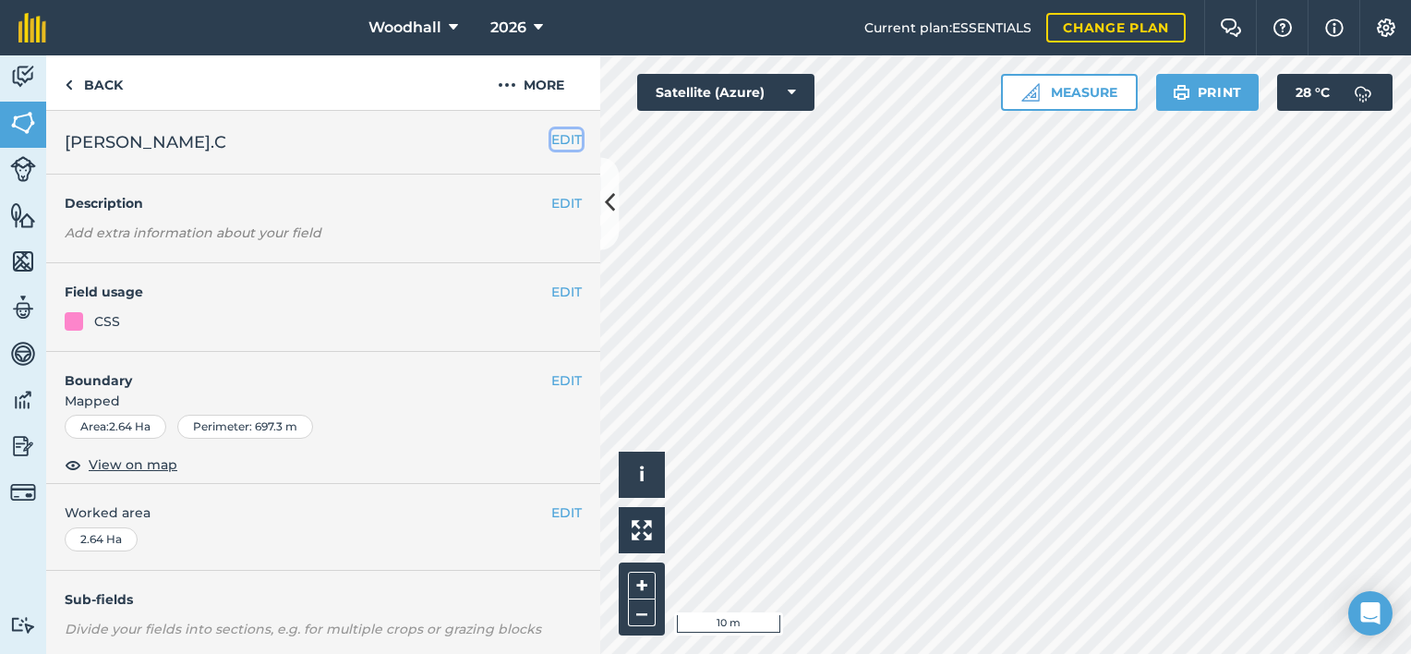
click at [559, 135] on button "EDIT" at bounding box center [566, 139] width 30 height 20
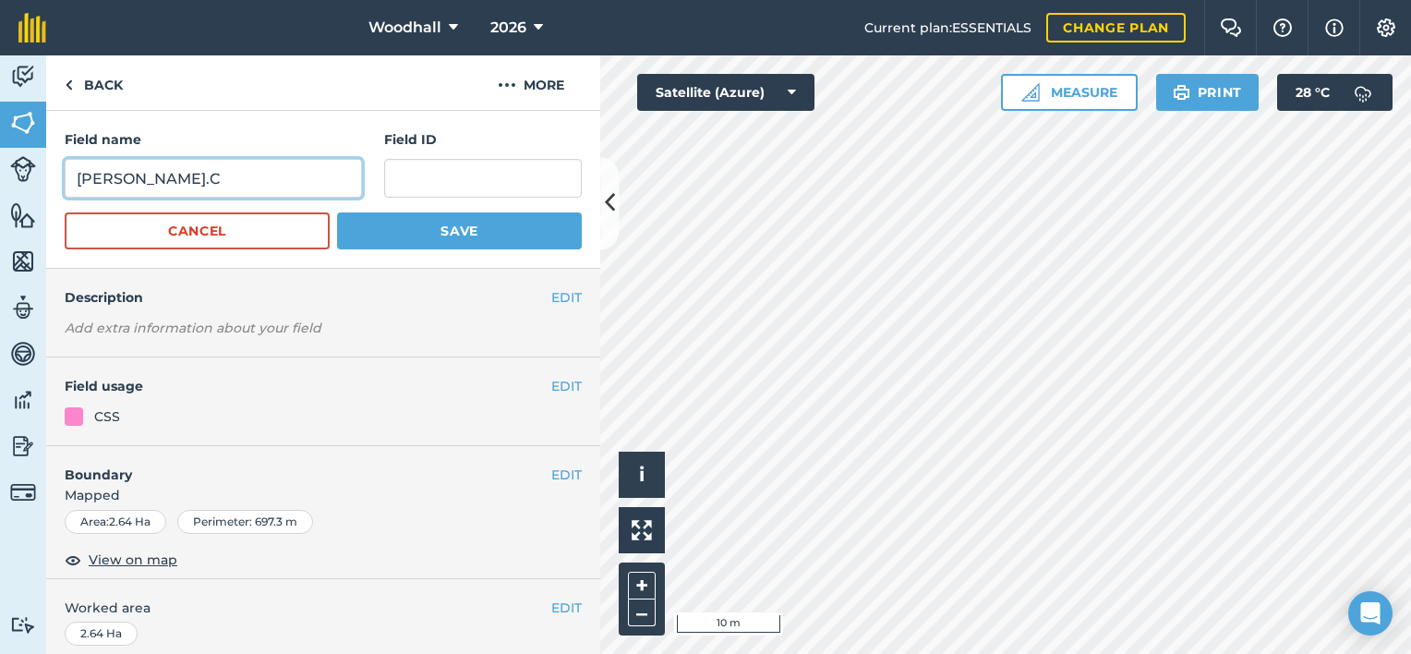
click at [187, 181] on input "[PERSON_NAME].C" at bounding box center [213, 178] width 297 height 39
type input "[PERSON_NAME].AB8"
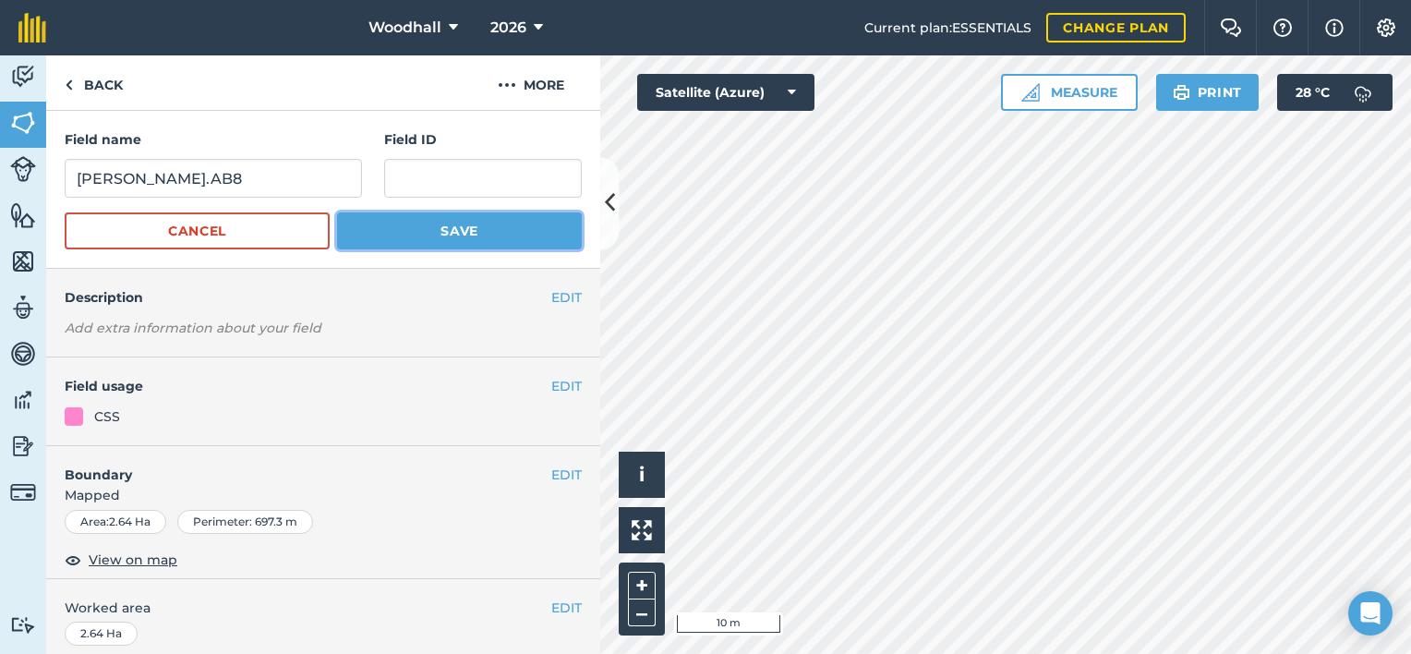
click at [414, 233] on button "Save" at bounding box center [459, 230] width 245 height 37
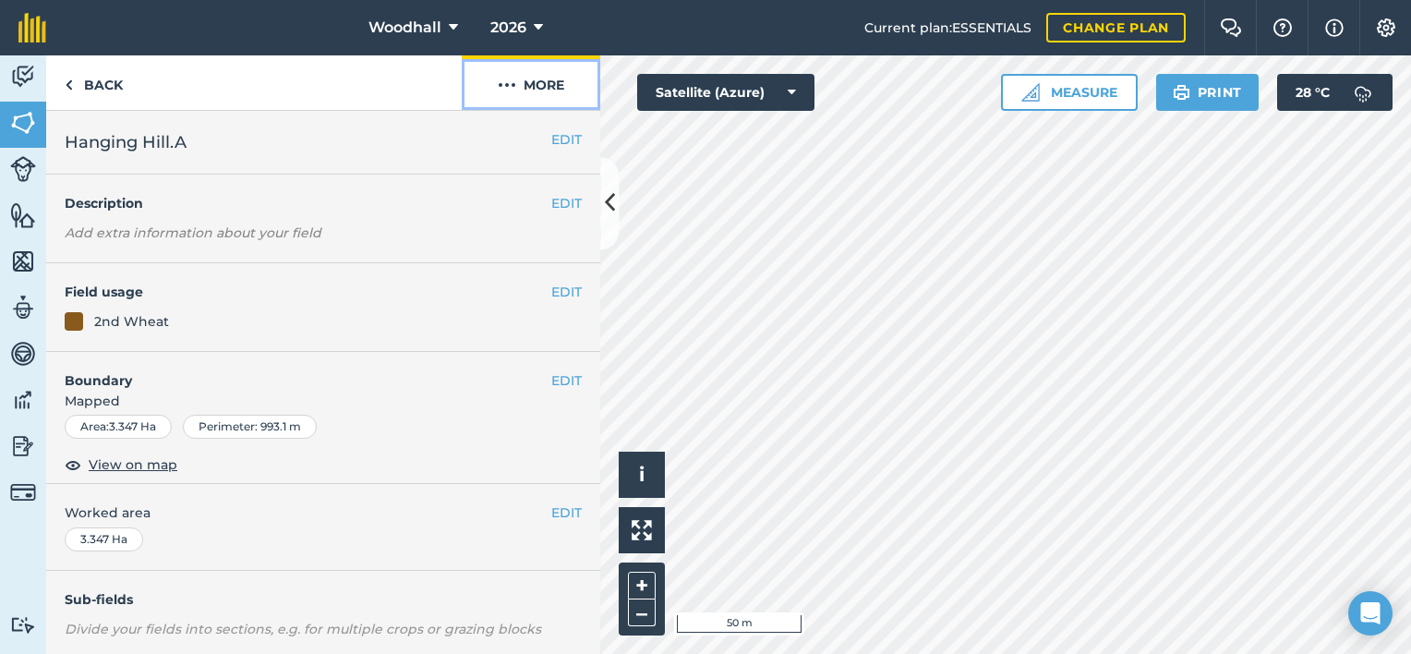
click at [539, 92] on button "More" at bounding box center [531, 82] width 139 height 54
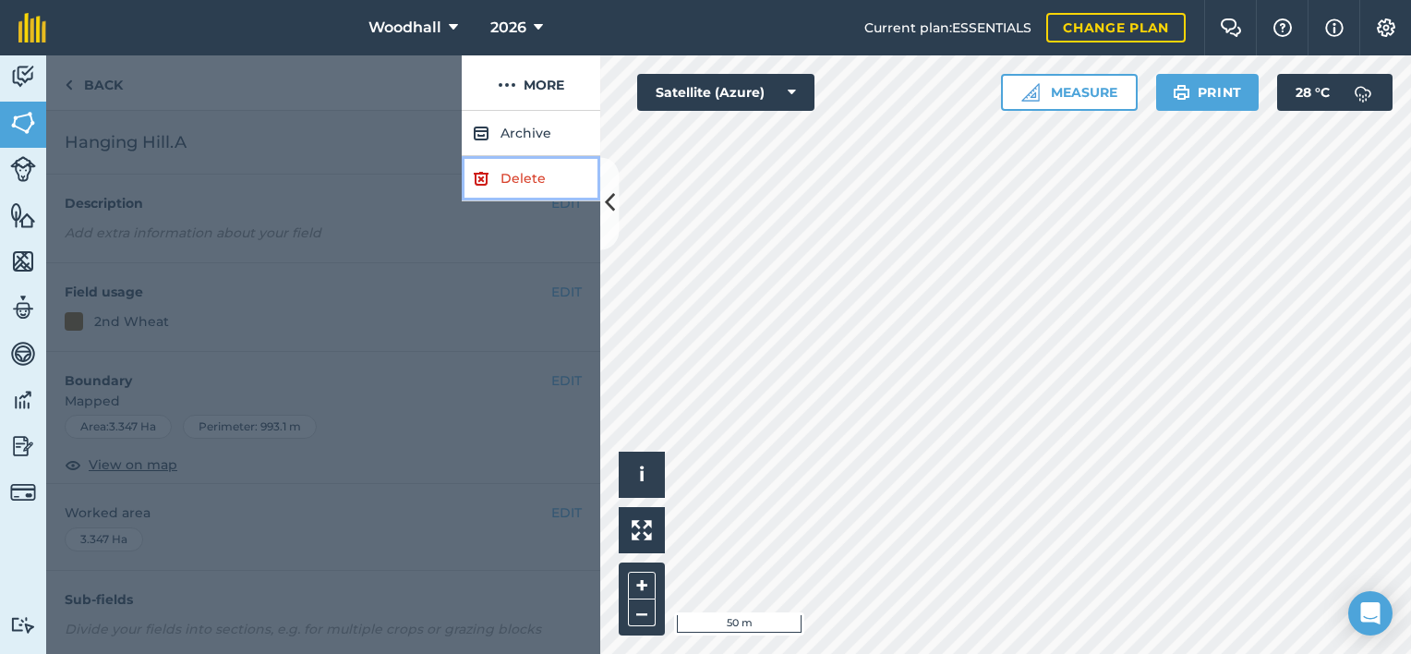
click at [528, 173] on link "Delete" at bounding box center [531, 178] width 139 height 45
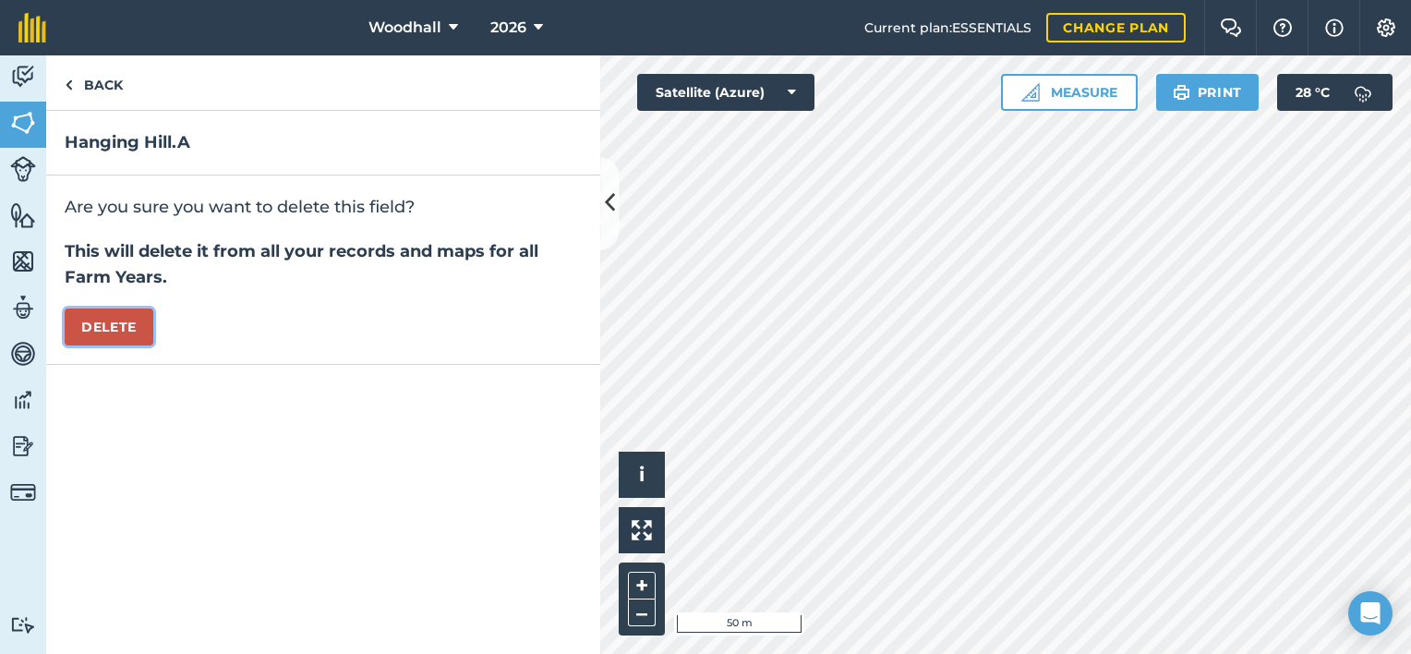
click at [132, 319] on button "Delete" at bounding box center [109, 326] width 89 height 37
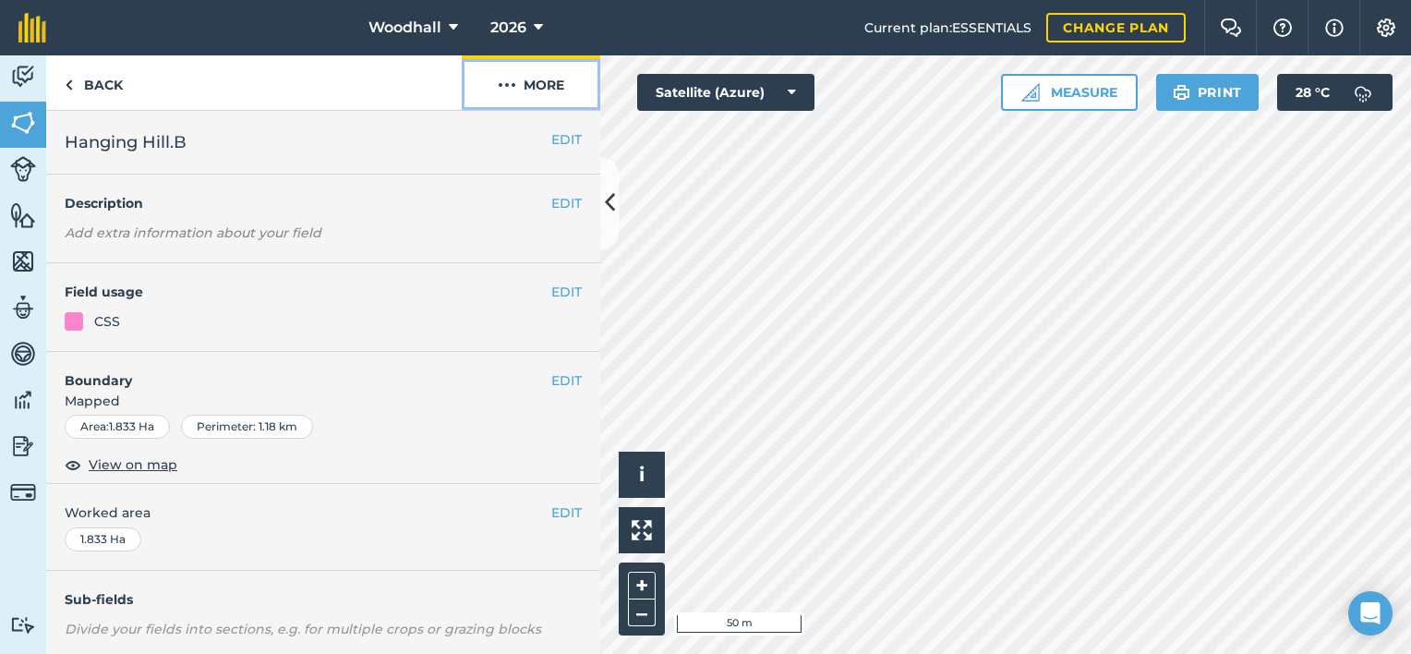
click at [524, 80] on button "More" at bounding box center [531, 82] width 139 height 54
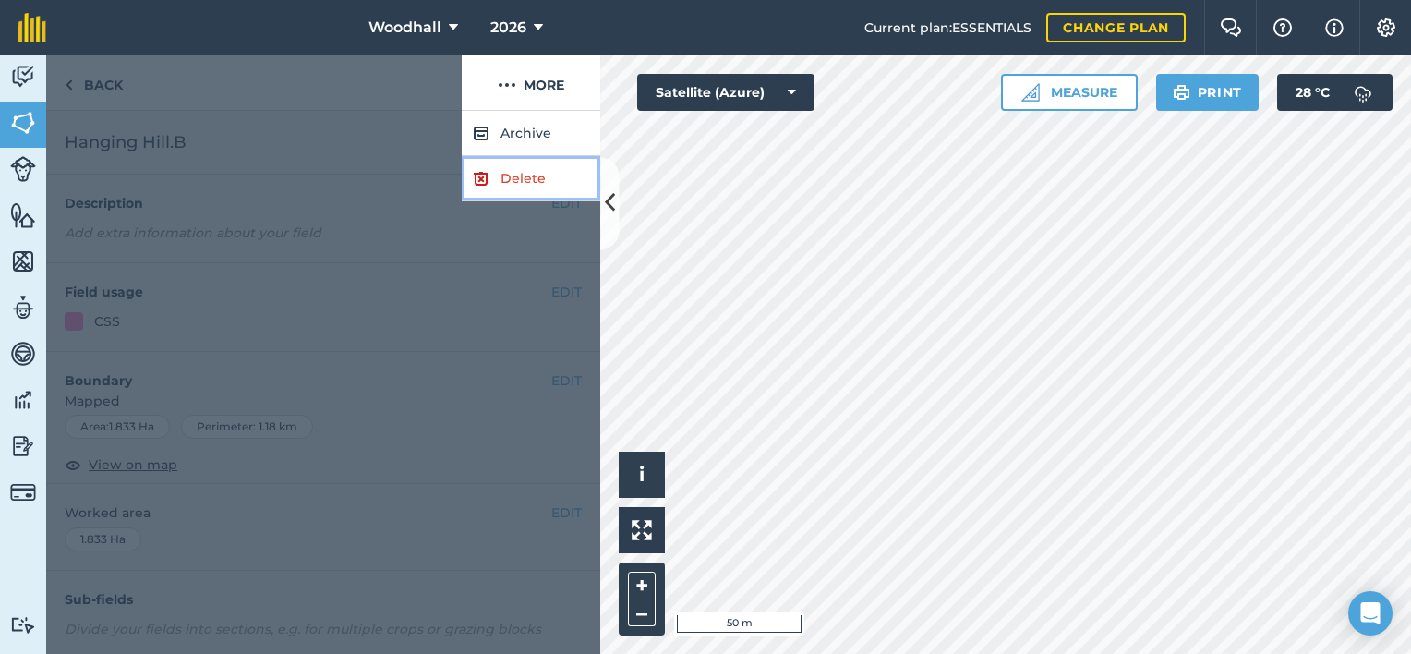
click at [488, 174] on img at bounding box center [481, 178] width 17 height 22
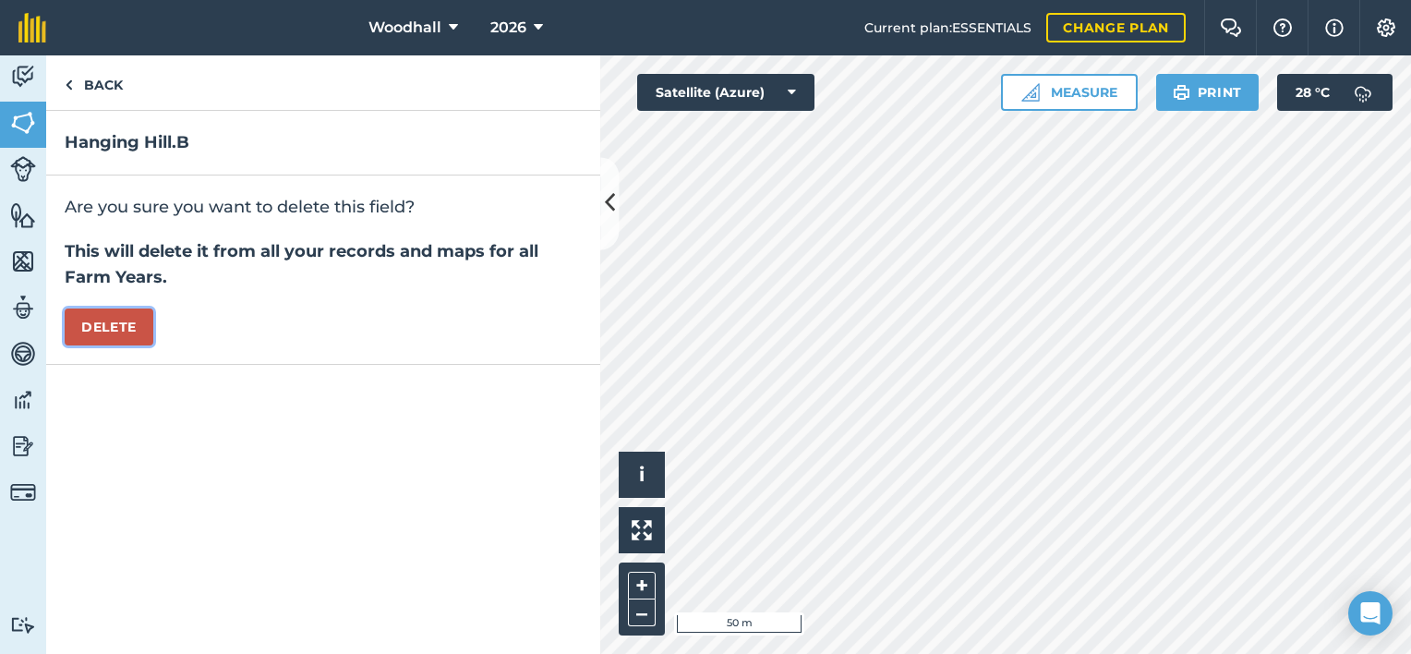
click at [100, 320] on button "Delete" at bounding box center [109, 326] width 89 height 37
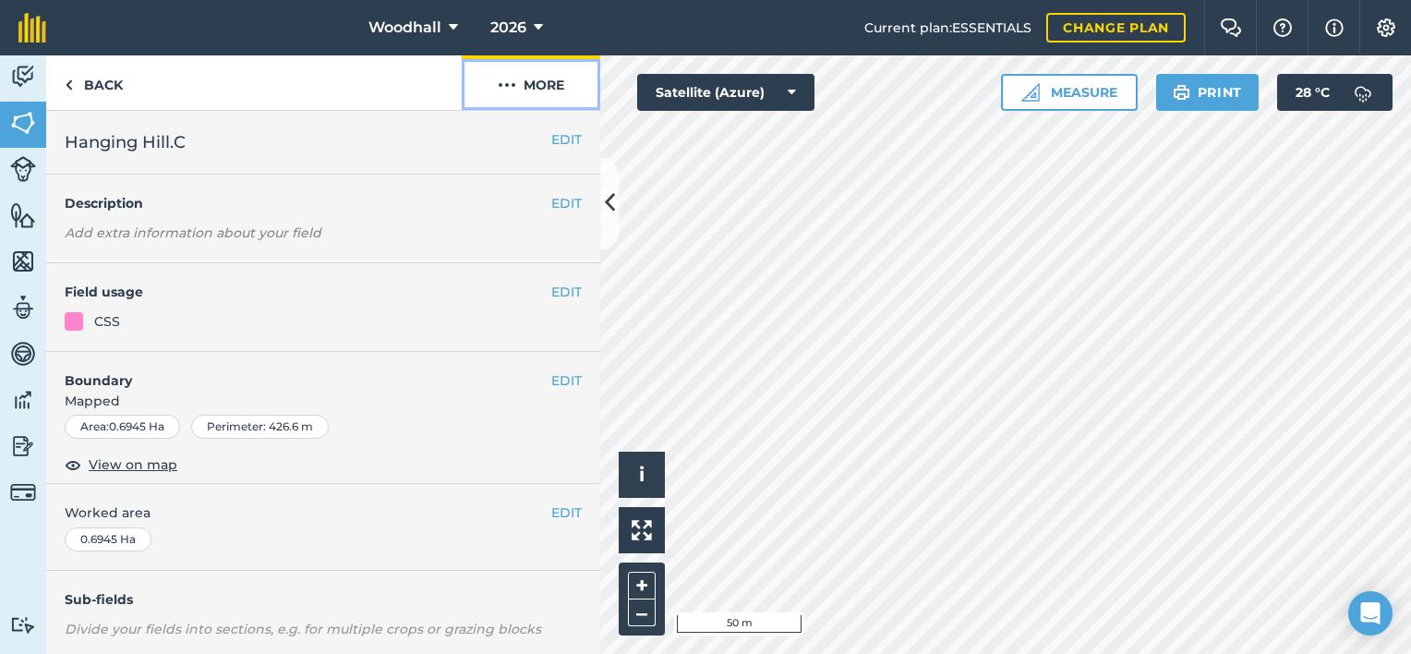
click at [536, 85] on button "More" at bounding box center [531, 82] width 139 height 54
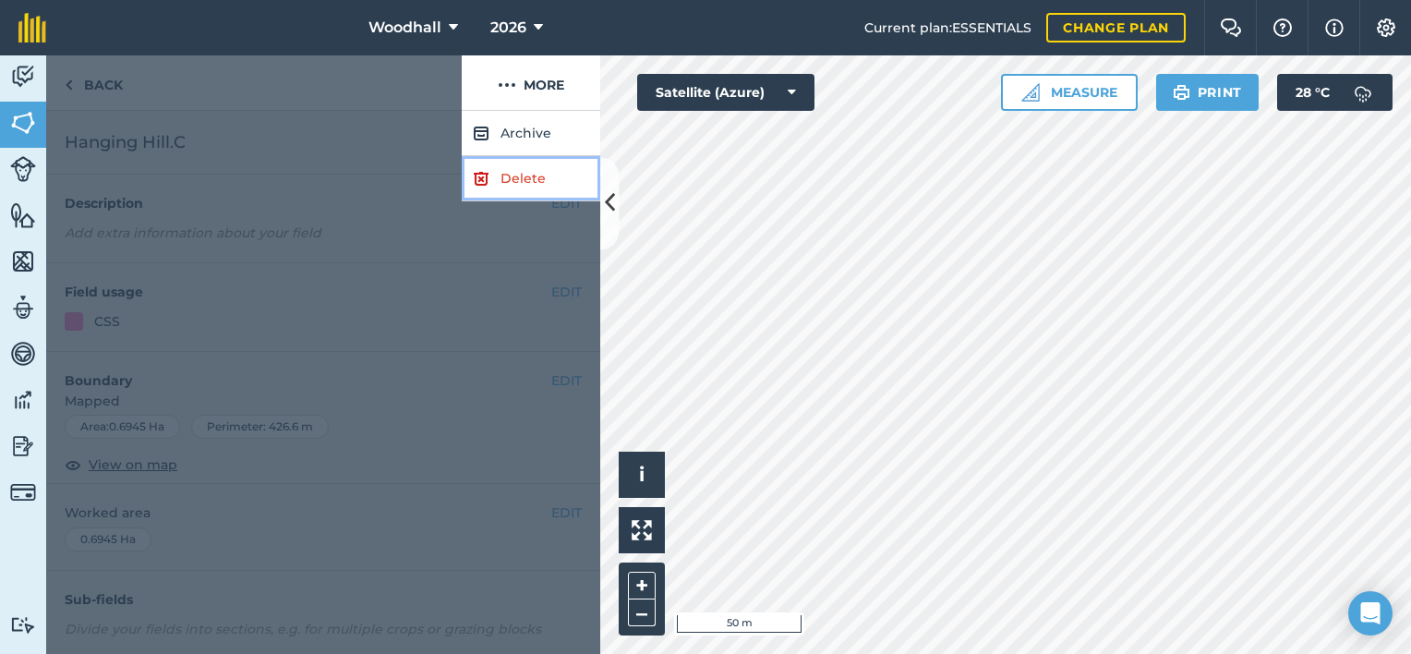
click at [515, 183] on link "Delete" at bounding box center [531, 178] width 139 height 45
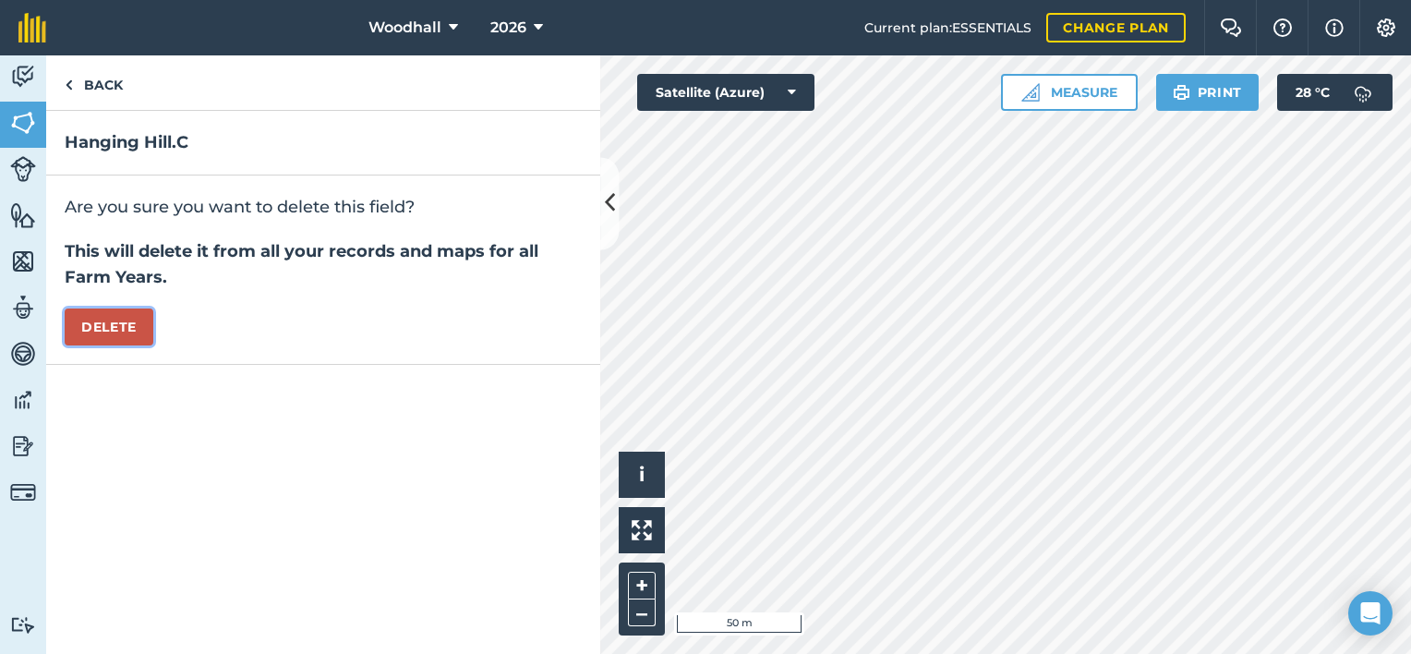
click at [137, 314] on button "Delete" at bounding box center [109, 326] width 89 height 37
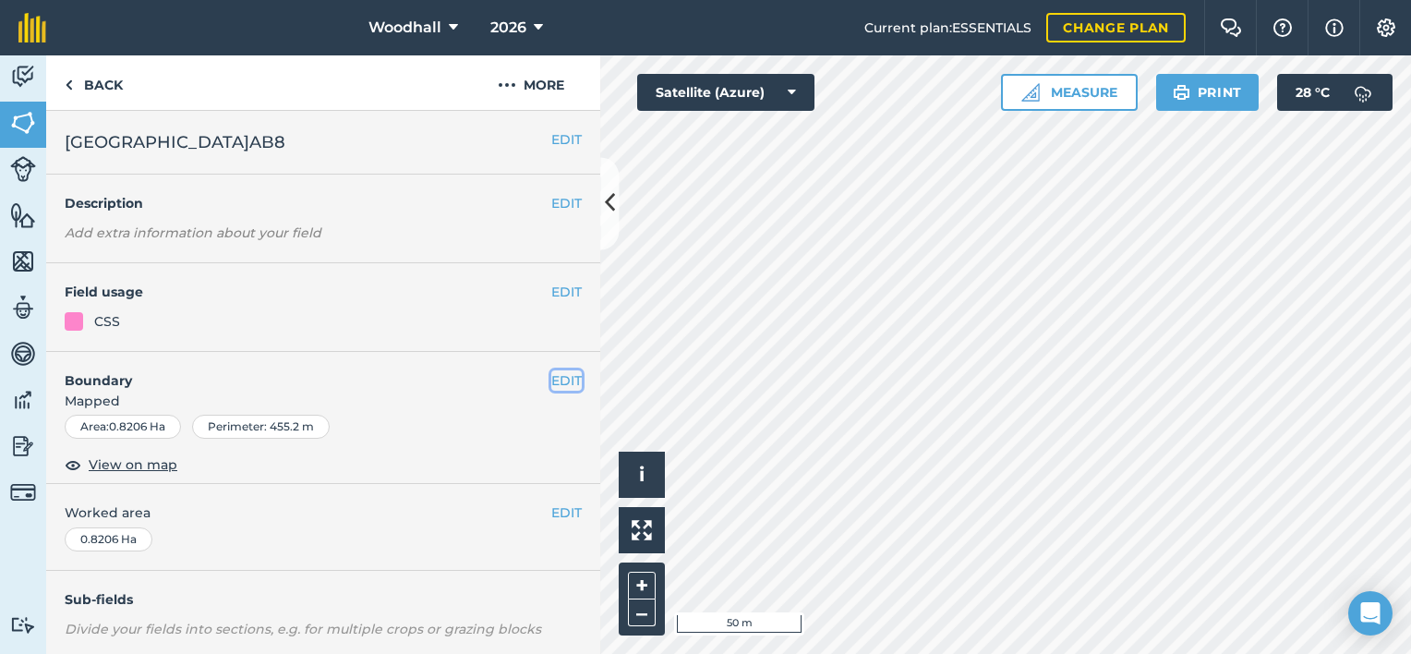
click at [555, 379] on button "EDIT" at bounding box center [566, 380] width 30 height 20
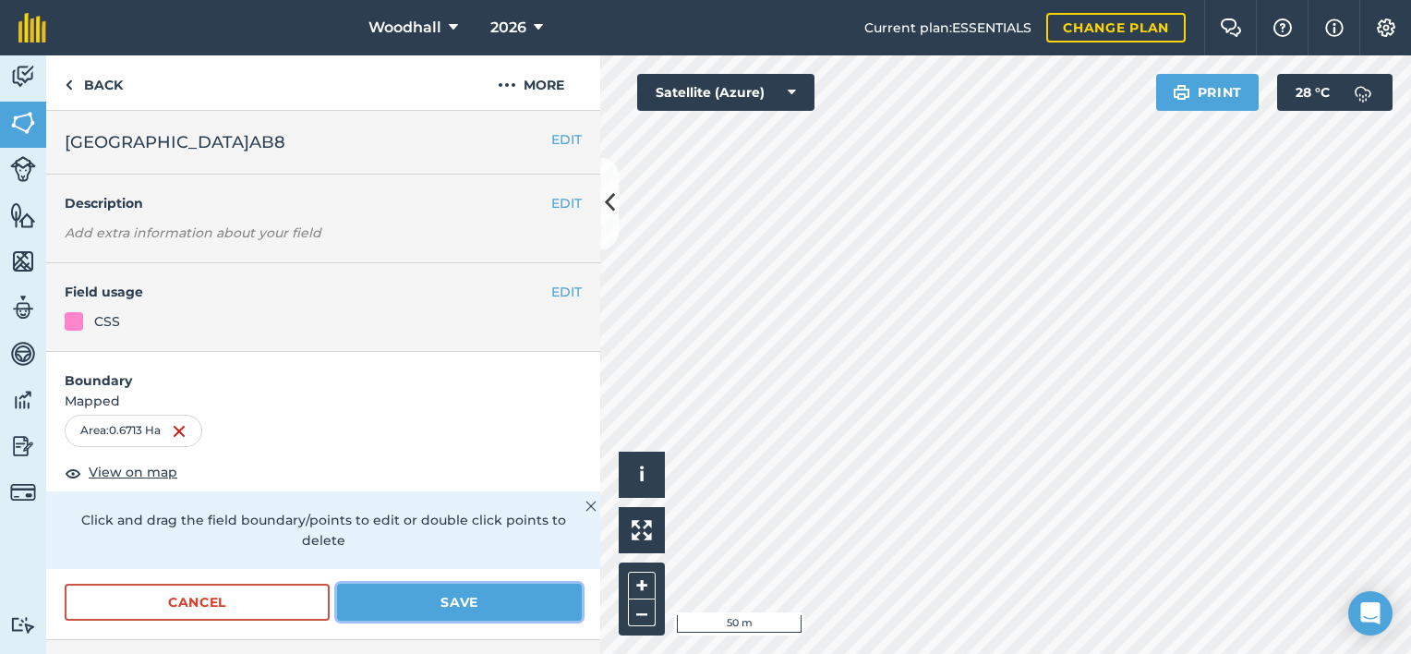
click at [500, 598] on button "Save" at bounding box center [459, 602] width 245 height 37
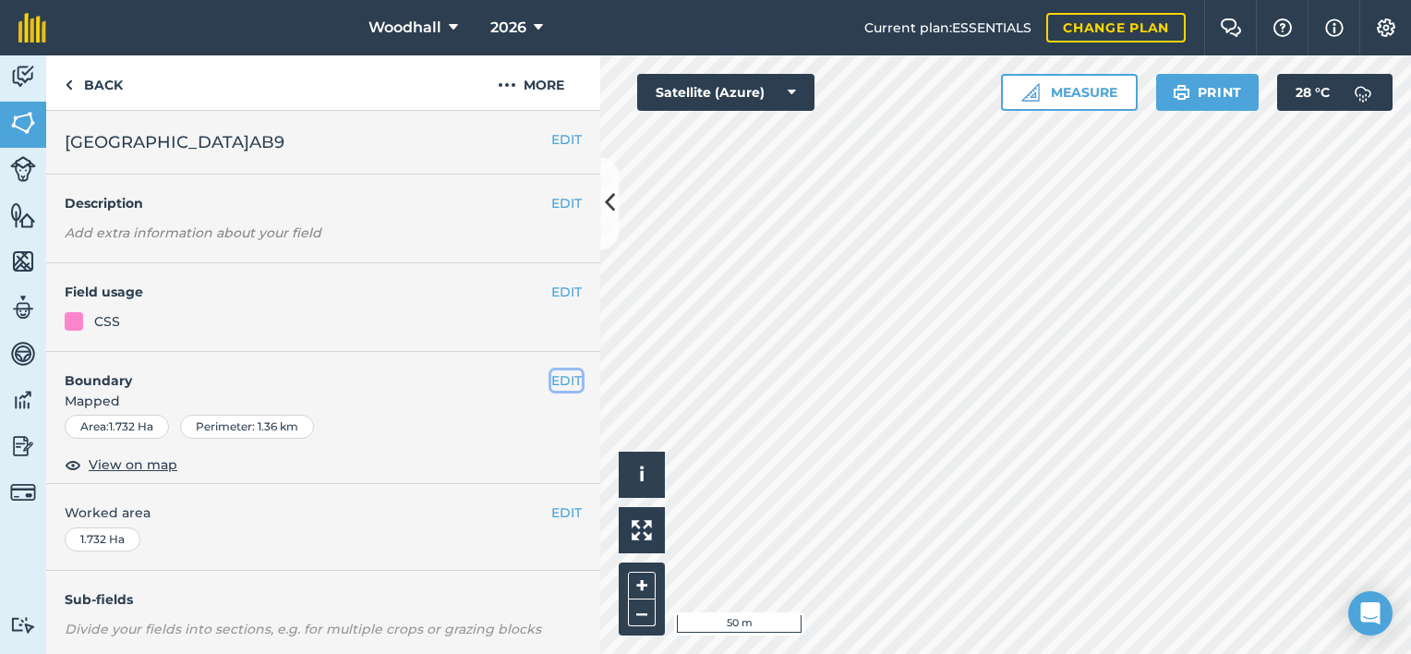
click at [551, 373] on button "EDIT" at bounding box center [566, 380] width 30 height 20
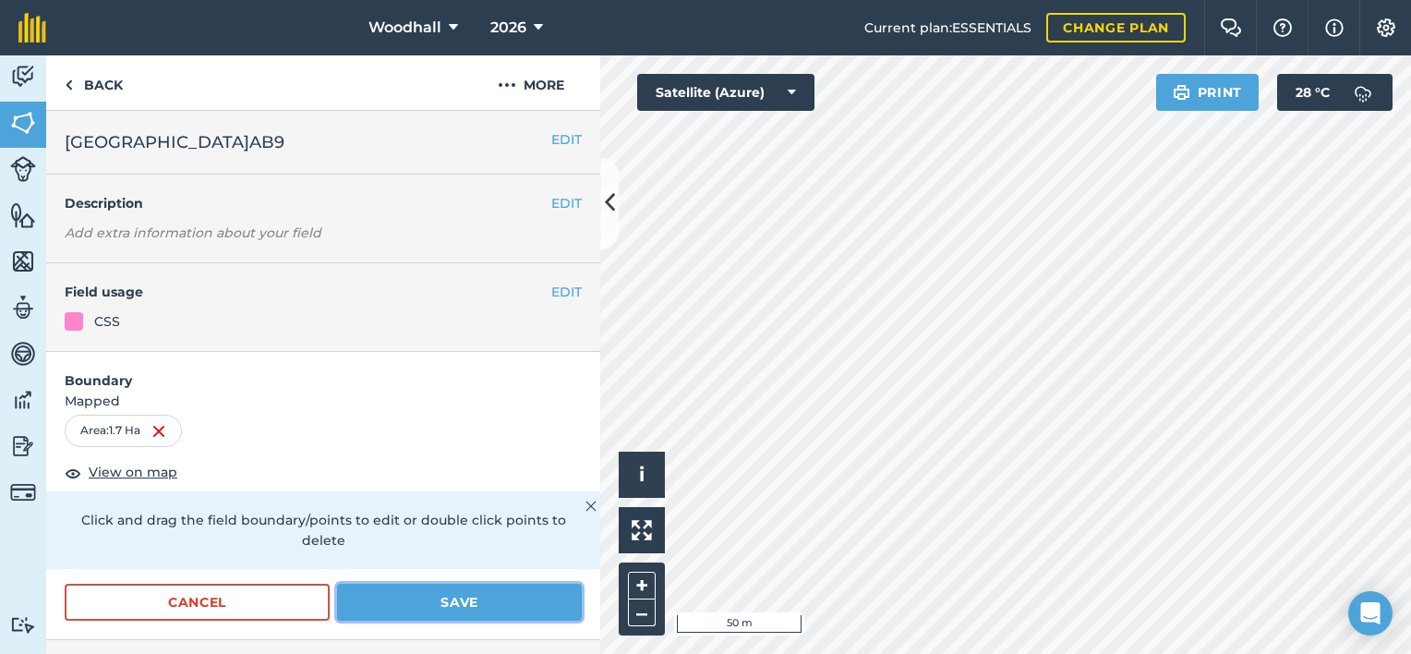
click at [473, 607] on button "Save" at bounding box center [459, 602] width 245 height 37
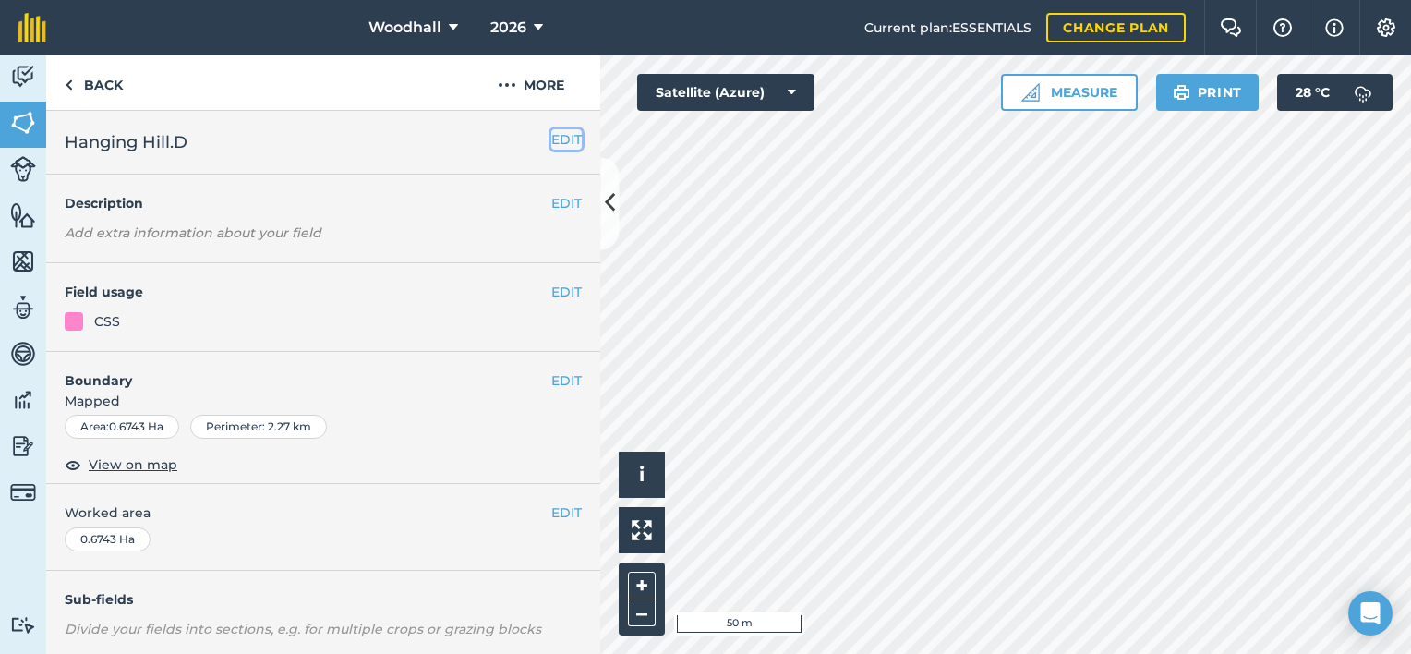
click at [551, 135] on button "EDIT" at bounding box center [566, 139] width 30 height 20
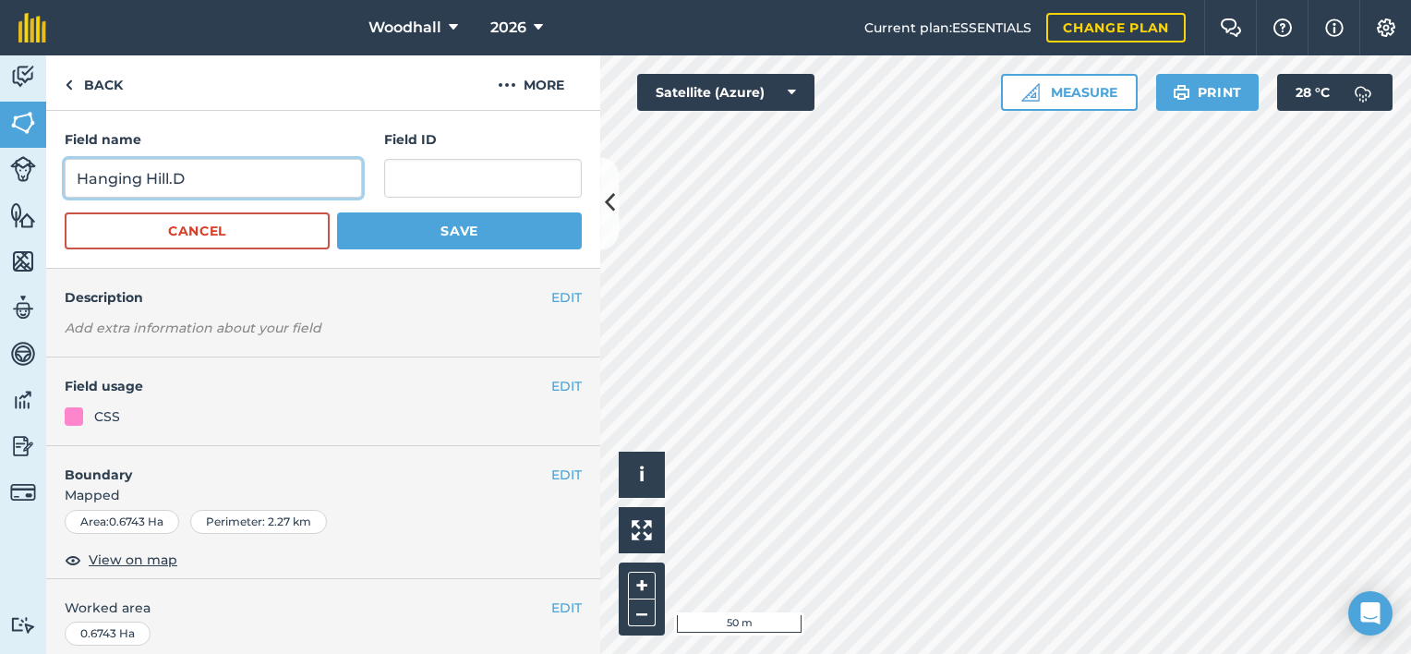
click at [252, 180] on input "Hanging Hill.D" at bounding box center [213, 178] width 297 height 39
type input "[GEOGRAPHIC_DATA]SW1"
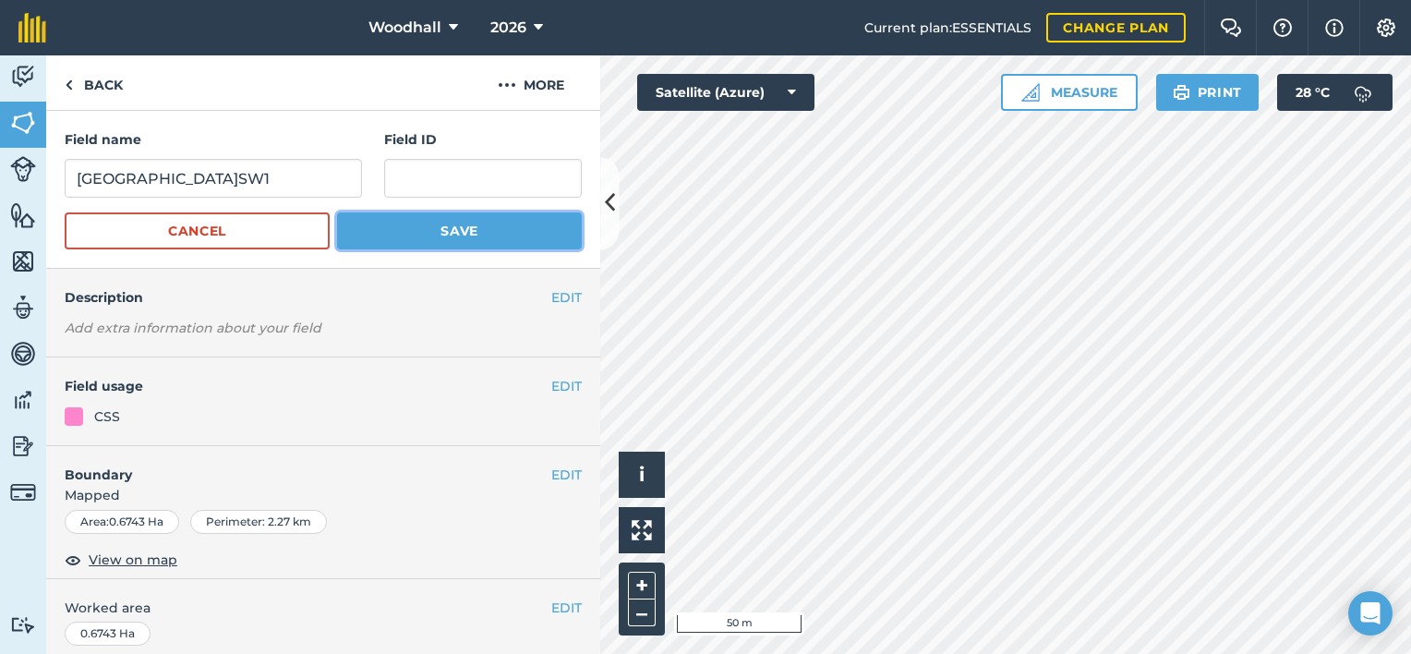
click at [527, 233] on button "Save" at bounding box center [459, 230] width 245 height 37
